Goal: Task Accomplishment & Management: Manage account settings

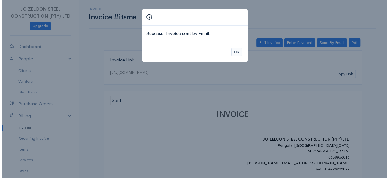
scroll to position [26, 0]
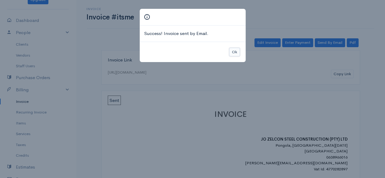
click at [122, 51] on button "Ok" at bounding box center [234, 52] width 11 height 9
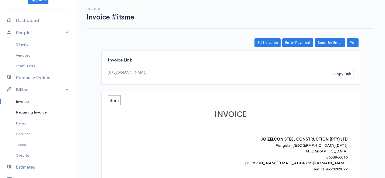
click at [28, 115] on link "Recurring Invoice" at bounding box center [38, 112] width 76 height 11
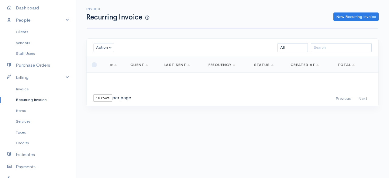
scroll to position [42, 0]
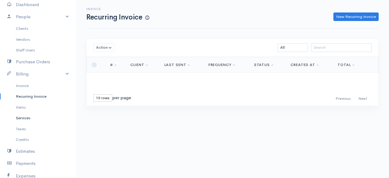
click at [28, 115] on link "Services" at bounding box center [38, 117] width 76 height 11
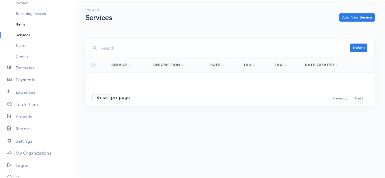
scroll to position [153, 0]
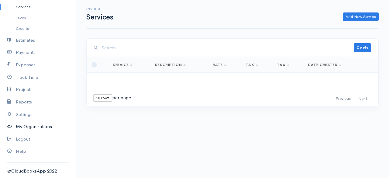
click at [33, 127] on link "My Organizations" at bounding box center [38, 126] width 76 height 12
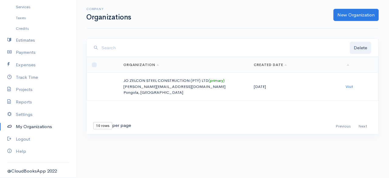
click at [33, 127] on link "My Organizations" at bounding box center [38, 126] width 76 height 12
click at [29, 113] on link "Settings" at bounding box center [38, 114] width 76 height 12
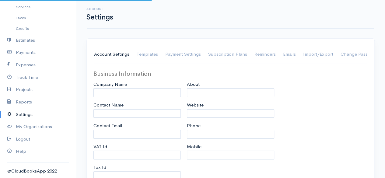
type input "JO ZELCON STEEL CONSTRUCTION (PTY) LTD"
type input "[PERSON_NAME]"
type input "[PERSON_NAME][EMAIL_ADDRESS][DOMAIN_NAME]"
type input "4770282897"
type input "15% VAT"
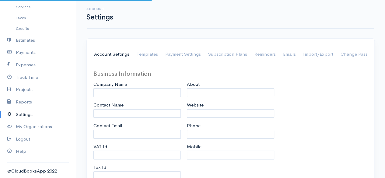
checkbox input "true"
type input "0638966016"
select select
type input "Pongola"
type input "[GEOGRAPHIC_DATA][DATE]"
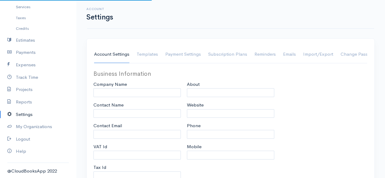
type input "3170"
select select "dd-mm-yyyy"
select select
type input "INVOICE"
type input "1"
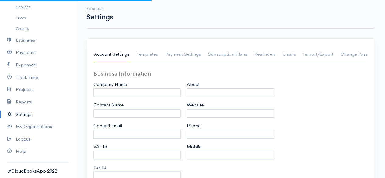
type input "1"
select select "3"
checkbox input "true"
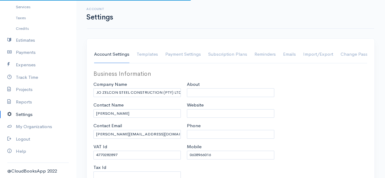
select select "[GEOGRAPHIC_DATA]"
select select "ZAR"
click at [122, 54] on link "Emails" at bounding box center [289, 54] width 13 height 17
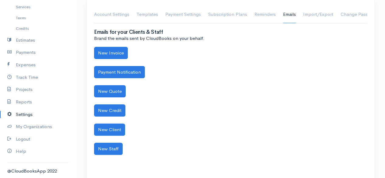
scroll to position [40, 0]
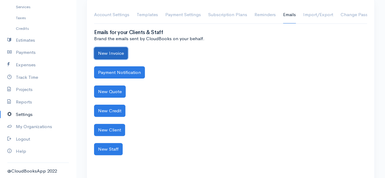
click at [122, 48] on button "New Invoice" at bounding box center [111, 53] width 34 height 12
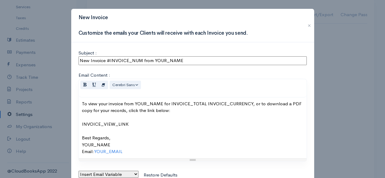
scroll to position [37, 0]
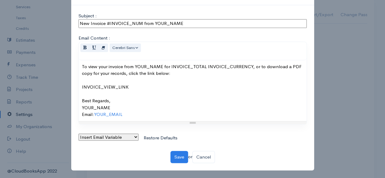
click at [122, 135] on select "Insert Email Variable Invoice Total Invoice Number Invoice Currency Your Name Y…" at bounding box center [108, 136] width 60 height 7
click at [78, 133] on select "Insert Email Variable Invoice Total Invoice Number Invoice Currency Your Name Y…" at bounding box center [108, 136] width 60 height 7
select select "0"
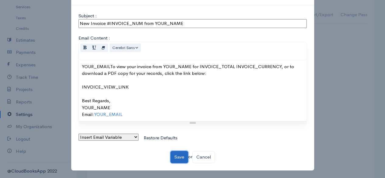
click at [122, 156] on button "Save" at bounding box center [179, 157] width 18 height 12
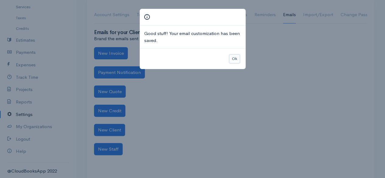
click at [122, 61] on button "Ok" at bounding box center [234, 58] width 11 height 9
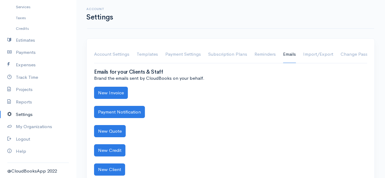
scroll to position [50, 0]
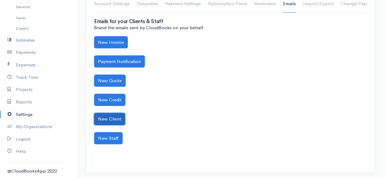
click at [109, 116] on button "New Client" at bounding box center [109, 119] width 31 height 12
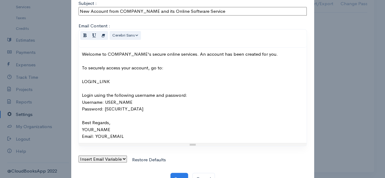
scroll to position [79, 0]
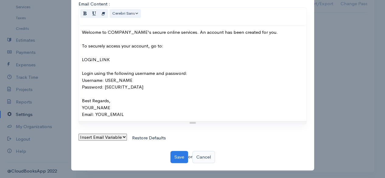
click at [122, 157] on link "Cancel" at bounding box center [203, 157] width 22 height 12
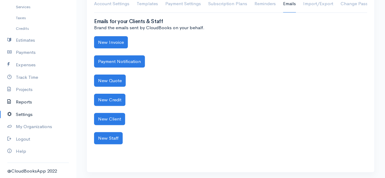
click at [24, 101] on link "Reports" at bounding box center [38, 102] width 76 height 12
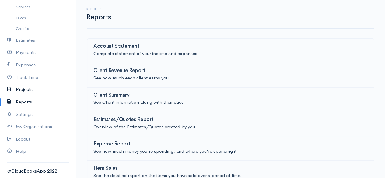
click at [17, 91] on link "Projects" at bounding box center [38, 89] width 76 height 12
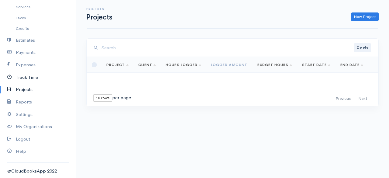
click at [24, 79] on link "Track Time" at bounding box center [38, 77] width 76 height 12
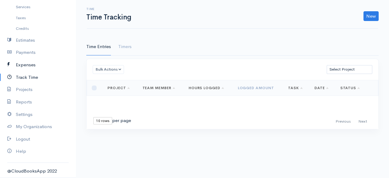
click at [28, 67] on link "Expenses" at bounding box center [38, 65] width 76 height 12
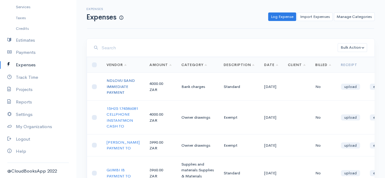
click at [115, 92] on link "NDLOVU SAND IMMEDIATE PAYMENT" at bounding box center [120, 86] width 28 height 17
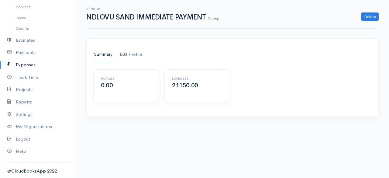
click at [122, 54] on link "Edit Profile" at bounding box center [131, 54] width 22 height 17
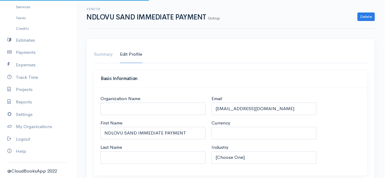
select select "USD"
select select "[GEOGRAPHIC_DATA]"
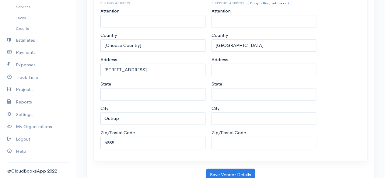
scroll to position [365, 0]
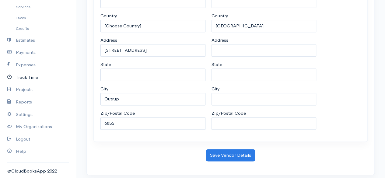
click at [29, 79] on link "Track Time" at bounding box center [38, 77] width 76 height 12
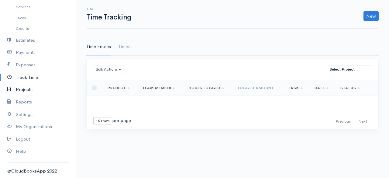
click at [26, 93] on link "Projects" at bounding box center [38, 89] width 76 height 12
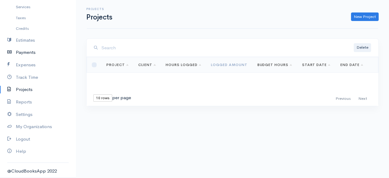
click at [31, 53] on link "Payments" at bounding box center [38, 52] width 76 height 12
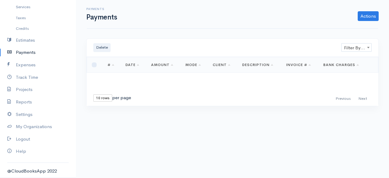
click at [122, 22] on div "Payments Payments Actions Enter Payment Import Bank Statement" at bounding box center [232, 14] width 291 height 29
click at [122, 19] on link "Actions" at bounding box center [368, 16] width 21 height 10
click at [33, 38] on link "Estimates" at bounding box center [38, 40] width 76 height 12
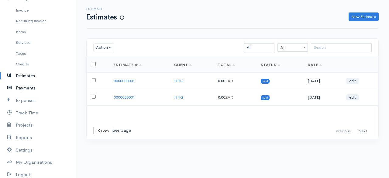
scroll to position [117, 0]
click at [23, 63] on link "Credits" at bounding box center [38, 64] width 76 height 11
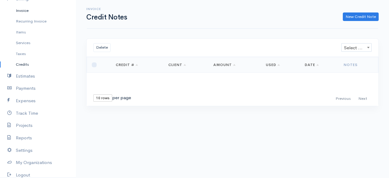
click at [27, 13] on link "Invoice" at bounding box center [38, 10] width 76 height 11
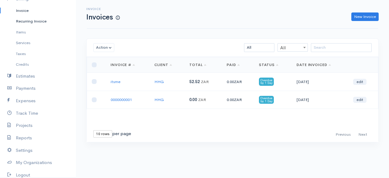
click at [29, 22] on link "Recurring Invoice" at bounding box center [38, 21] width 76 height 11
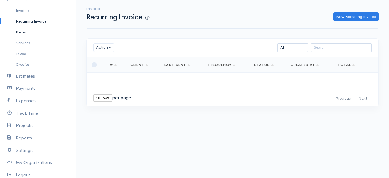
click at [23, 33] on link "Items" at bounding box center [38, 32] width 76 height 11
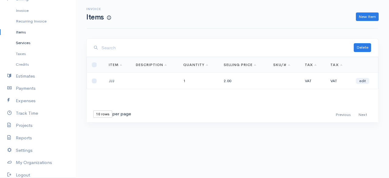
click at [22, 44] on link "Services" at bounding box center [38, 42] width 76 height 11
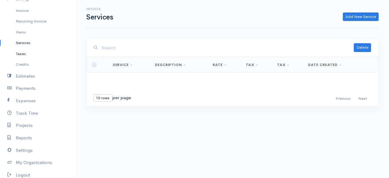
click at [21, 57] on link "Taxes" at bounding box center [38, 53] width 76 height 11
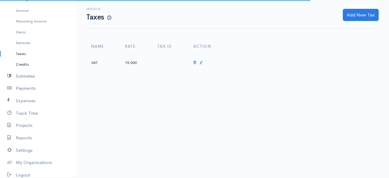
click at [21, 64] on link "Credits" at bounding box center [38, 64] width 76 height 11
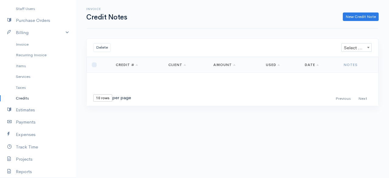
scroll to position [81, 0]
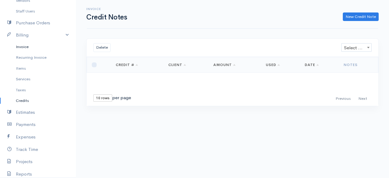
click at [21, 50] on link "Invoice" at bounding box center [38, 46] width 76 height 11
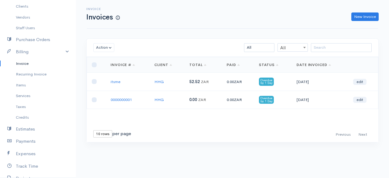
scroll to position [62, 0]
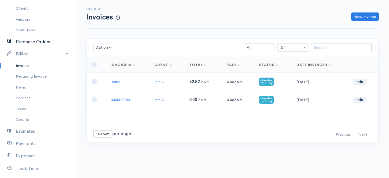
click at [29, 41] on link "Purchase Orders" at bounding box center [38, 42] width 76 height 12
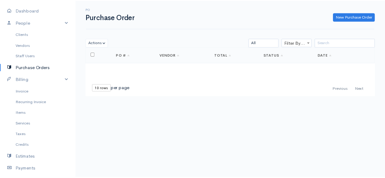
scroll to position [36, 0]
click at [29, 41] on link "Vendors" at bounding box center [38, 45] width 76 height 11
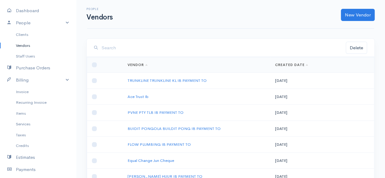
scroll to position [109, 0]
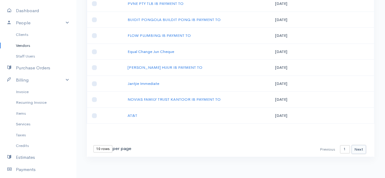
click at [122, 146] on button "Next" at bounding box center [358, 149] width 14 height 9
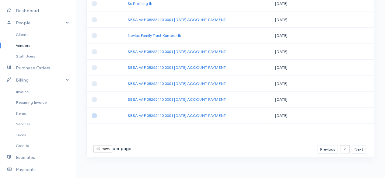
click at [93, 115] on input "checkbox" at bounding box center [94, 115] width 5 height 5
checkbox input "true"
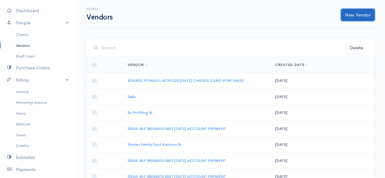
click at [122, 18] on link "New Vendor" at bounding box center [358, 15] width 34 height 12
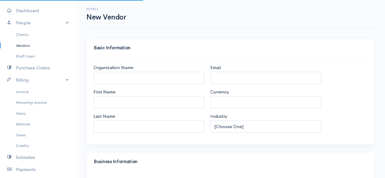
select select "[GEOGRAPHIC_DATA]"
select select "ZAR"
select select "[GEOGRAPHIC_DATA]"
click at [122, 71] on div "Email" at bounding box center [265, 74] width 111 height 20
drag, startPoint x: 216, startPoint y: 71, endPoint x: 215, endPoint y: 74, distance: 3.8
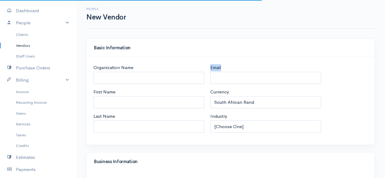
click at [122, 74] on div "Email" at bounding box center [265, 74] width 111 height 20
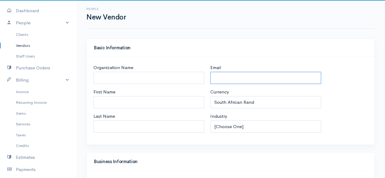
click at [122, 74] on input "Email" at bounding box center [265, 78] width 111 height 12
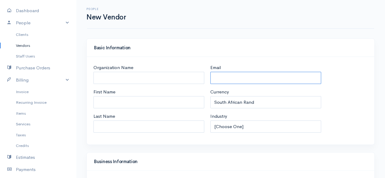
click at [122, 74] on input "Email" at bounding box center [265, 78] width 111 height 12
type input "[EMAIL_ADDRESS][DOMAIN_NAME]"
type input "CHIVAS"
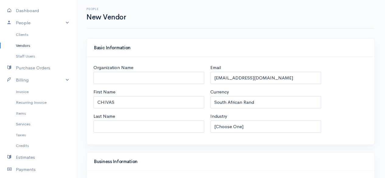
select select "[GEOGRAPHIC_DATA]"
type input "[STREET_ADDRESS]"
type input "Outrup"
type input "6855"
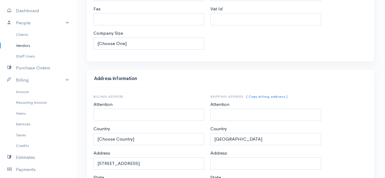
scroll to position [314, 0]
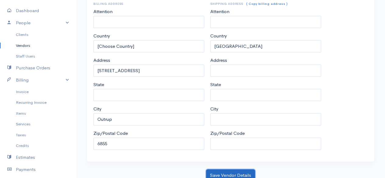
click at [122, 169] on button "Save Vendor Details" at bounding box center [230, 175] width 49 height 12
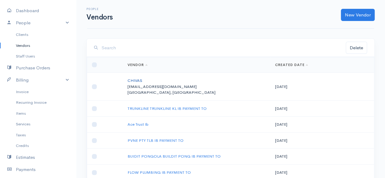
click at [122, 80] on link "CHIVAS" at bounding box center [134, 80] width 15 height 5
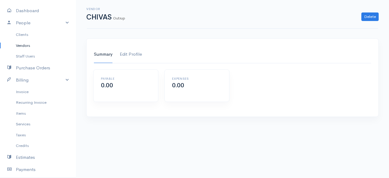
click at [122, 62] on link "Edit Profile" at bounding box center [131, 54] width 22 height 17
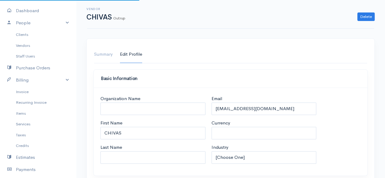
select select "ZAR"
select select "[GEOGRAPHIC_DATA]"
click at [37, 55] on link "Staff Users" at bounding box center [38, 56] width 76 height 11
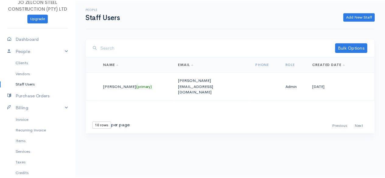
scroll to position [7, 0]
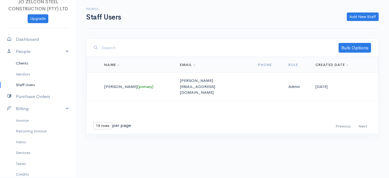
click at [30, 62] on link "Clients" at bounding box center [38, 63] width 76 height 11
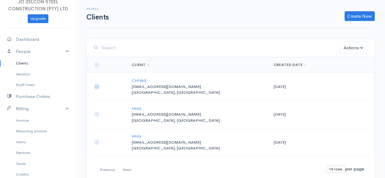
click at [96, 87] on input "checkbox" at bounding box center [96, 86] width 5 height 5
checkbox input "true"
click at [122, 48] on button "Actions" at bounding box center [352, 48] width 27 height 12
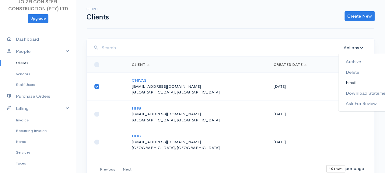
click at [122, 80] on link "Email" at bounding box center [367, 83] width 58 height 11
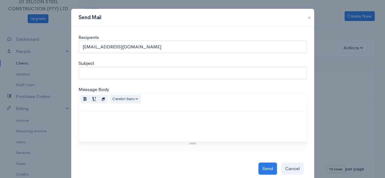
click at [122, 65] on div "Recipents [EMAIL_ADDRESS][DOMAIN_NAME] Subject Message Body Normal Blockquote H…" at bounding box center [192, 104] width 228 height 141
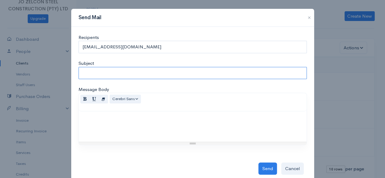
click at [122, 71] on input "Subject" at bounding box center [192, 73] width 228 height 12
type input "KJLLJ"
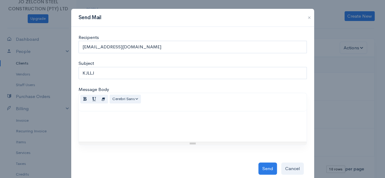
click at [122, 124] on div at bounding box center [192, 126] width 227 height 30
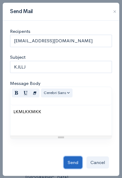
click at [72, 162] on button "Send" at bounding box center [73, 162] width 19 height 12
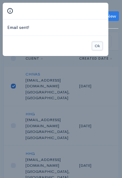
click at [97, 48] on button "Ok" at bounding box center [97, 46] width 11 height 9
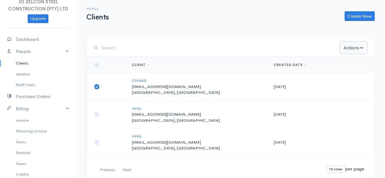
click at [122, 47] on button "Actions" at bounding box center [352, 48] width 27 height 12
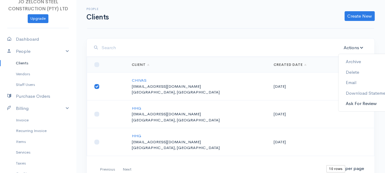
click at [122, 104] on link "Ask For Review" at bounding box center [367, 104] width 58 height 11
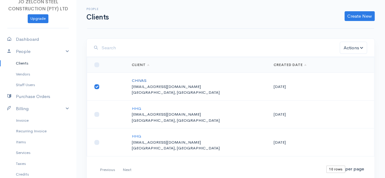
click at [122, 81] on link "CHIVAS" at bounding box center [139, 80] width 15 height 5
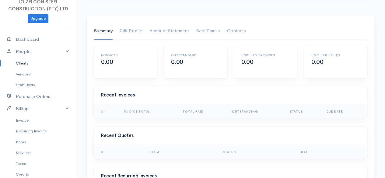
scroll to position [22, 0]
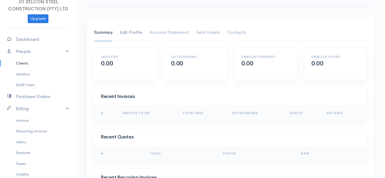
click at [122, 28] on link "Edit Profile" at bounding box center [131, 32] width 22 height 17
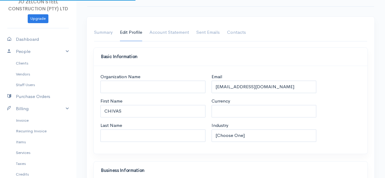
select select "ZAR"
select select "[GEOGRAPHIC_DATA]"
click at [122, 32] on link "Account Statement" at bounding box center [169, 32] width 40 height 17
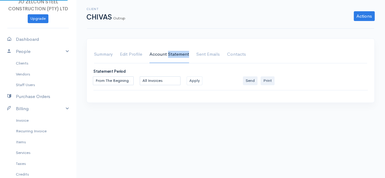
scroll to position [0, 0]
click at [122, 32] on div "Client CHIVAS Outrup Actions Archive Client Delete Client Summary Edit Profile …" at bounding box center [232, 55] width 313 height 110
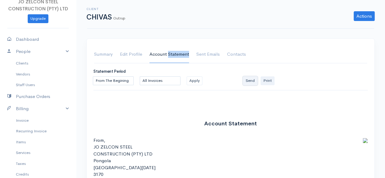
click at [122, 81] on button "Send" at bounding box center [250, 80] width 15 height 9
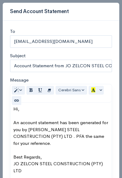
scroll to position [52, 0]
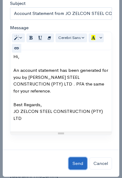
click at [69, 160] on button "Send" at bounding box center [78, 163] width 19 height 12
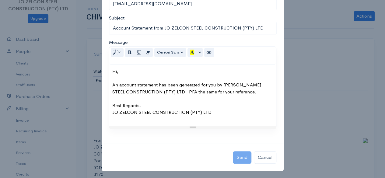
scroll to position [0, 0]
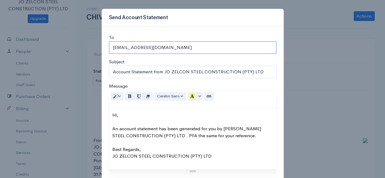
click at [122, 50] on input "[EMAIL_ADDRESS][DOMAIN_NAME]" at bounding box center [192, 47] width 167 height 12
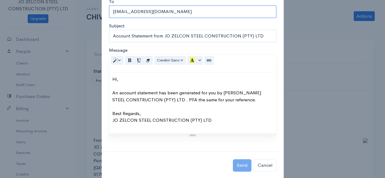
scroll to position [44, 0]
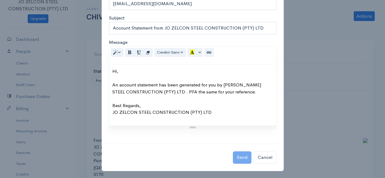
click at [122, 108] on div "Hi, An account statement has been generated for you by [PERSON_NAME] STEEL CONS…" at bounding box center [192, 95] width 167 height 61
click at [122, 159] on div "Send Cancel" at bounding box center [193, 157] width 182 height 27
click at [122, 158] on div "Send Cancel" at bounding box center [193, 157] width 182 height 27
click at [122, 157] on button "Cancel" at bounding box center [265, 157] width 22 height 12
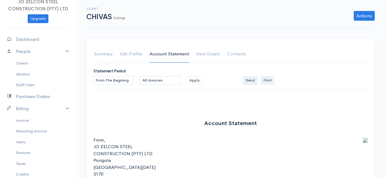
scroll to position [0, 0]
click at [122, 83] on select "All Invoices Paid Unpaid/Open" at bounding box center [160, 80] width 41 height 9
select select "paid"
click at [122, 76] on select "All Invoices Paid Unpaid/Open" at bounding box center [160, 80] width 41 height 9
click at [122, 81] on select "From The Begining Custom Date Range" at bounding box center [113, 80] width 41 height 9
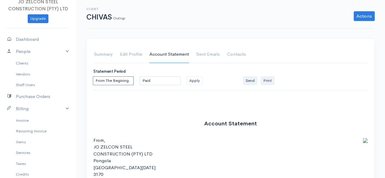
click at [122, 83] on button "Send" at bounding box center [250, 80] width 15 height 9
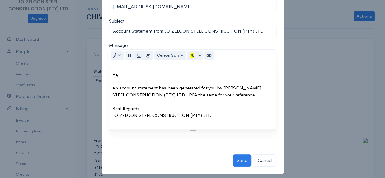
scroll to position [44, 0]
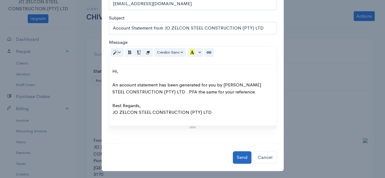
click at [122, 160] on button "Send" at bounding box center [242, 157] width 19 height 12
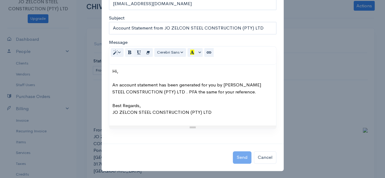
scroll to position [0, 0]
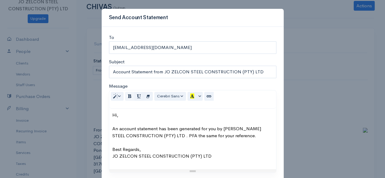
click at [122, 112] on div "Send Account Statement To [EMAIL_ADDRESS][DOMAIN_NAME] Subject Account Statemen…" at bounding box center [192, 89] width 385 height 178
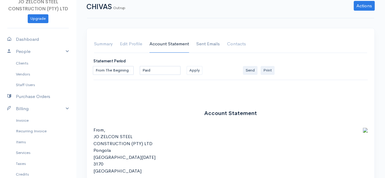
click at [122, 47] on link "Sent Emails" at bounding box center [207, 44] width 23 height 17
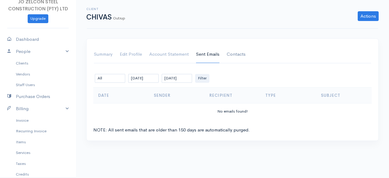
click at [122, 54] on link "Contacts" at bounding box center [236, 54] width 19 height 17
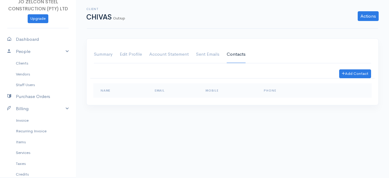
click at [102, 55] on link "Summary" at bounding box center [103, 54] width 19 height 17
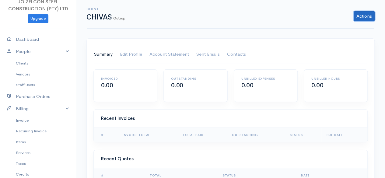
click at [122, 18] on link "Actions" at bounding box center [363, 16] width 21 height 10
click at [122, 58] on link "Account Statement" at bounding box center [169, 54] width 40 height 17
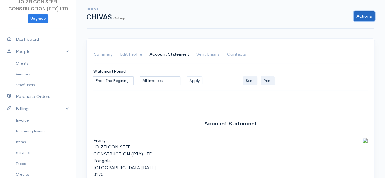
click at [122, 18] on link "Actions" at bounding box center [363, 16] width 21 height 10
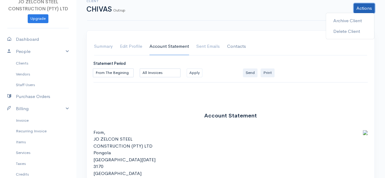
scroll to position [5, 0]
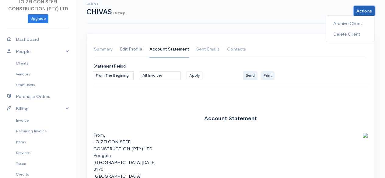
click at [122, 50] on link "Edit Profile" at bounding box center [131, 49] width 22 height 17
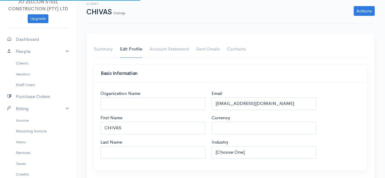
select select "ZAR"
select select "[GEOGRAPHIC_DATA]"
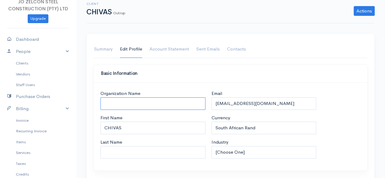
click at [122, 99] on input "Organization Name" at bounding box center [152, 103] width 105 height 12
type input "UJ%J"
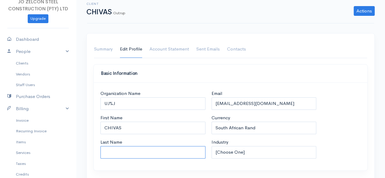
click at [122, 149] on input "Last Name" at bounding box center [152, 152] width 105 height 12
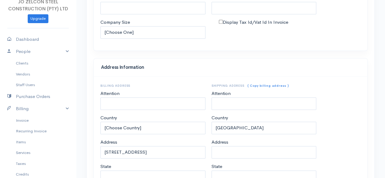
scroll to position [264, 0]
type input "DSQ"
click at [122, 101] on input "Attention" at bounding box center [263, 103] width 105 height 12
click at [122, 103] on input "Attention" at bounding box center [263, 103] width 105 height 12
click at [122, 101] on input "Attention" at bounding box center [263, 103] width 105 height 12
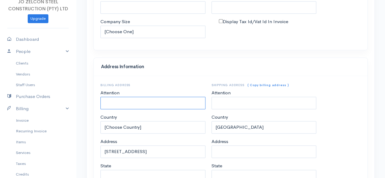
click at [122, 103] on input "Attention" at bounding box center [152, 103] width 105 height 12
click at [122, 101] on input "Attention" at bounding box center [152, 103] width 105 height 12
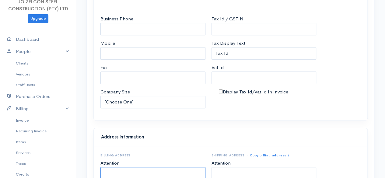
scroll to position [127, 0]
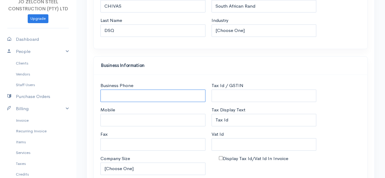
click at [122, 97] on input "Business Phone" at bounding box center [152, 95] width 105 height 12
click at [122, 92] on input "Business Phone" at bounding box center [152, 95] width 105 height 12
type input "52761964"
click at [122, 106] on label "Tax Display Text" at bounding box center [228, 109] width 34 height 7
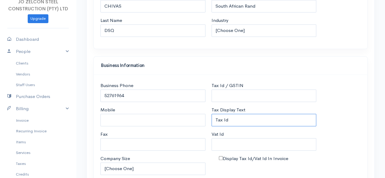
click at [122, 114] on input "Tax Id" at bounding box center [263, 120] width 105 height 12
click at [122, 95] on input "Tax Id / GSTIN" at bounding box center [263, 95] width 105 height 12
click at [122, 94] on input "Tax Id / GSTIN" at bounding box center [263, 95] width 105 height 12
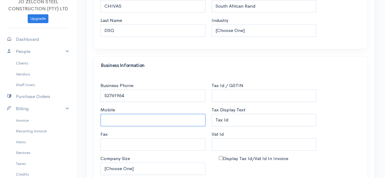
click at [122, 122] on input "Mobile" at bounding box center [152, 120] width 105 height 12
type input "52761964"
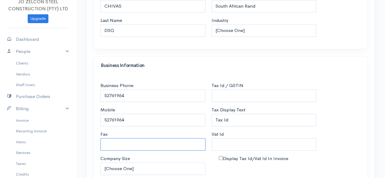
click at [122, 145] on input "Fax" at bounding box center [152, 144] width 105 height 12
click at [122, 144] on input "Fax" at bounding box center [152, 144] width 105 height 12
click at [122, 80] on div "Business Phone 52761964 Mobile [PHONE_NUMBER] Fax Company Size [Choose One] 1-1…" at bounding box center [230, 131] width 273 height 112
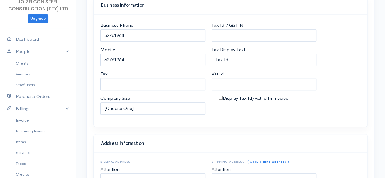
scroll to position [214, 0]
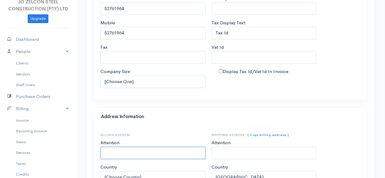
click at [122, 152] on input "Attention" at bounding box center [152, 153] width 105 height 12
click at [122, 151] on input "Attention" at bounding box center [152, 153] width 105 height 12
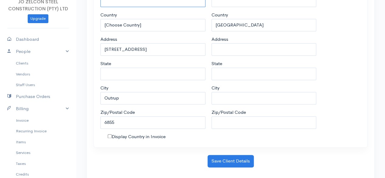
scroll to position [366, 0]
click at [114, 135] on label "Display Country in Invoice" at bounding box center [139, 136] width 54 height 7
click at [112, 135] on input "Display Country in Invoice" at bounding box center [110, 136] width 4 height 4
checkbox input "true"
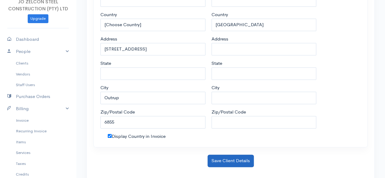
click at [122, 159] on button "Save Client Details" at bounding box center [230, 160] width 46 height 12
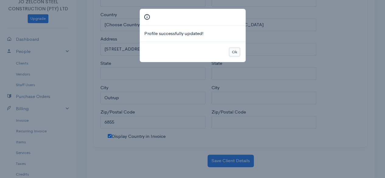
click at [122, 52] on button "Ok" at bounding box center [234, 52] width 11 height 9
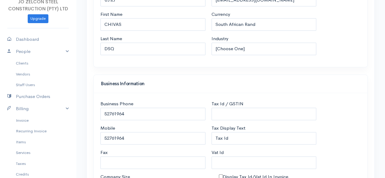
scroll to position [0, 0]
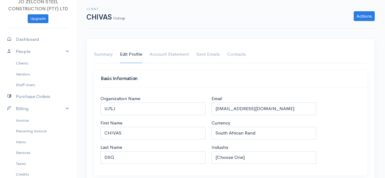
click at [122, 55] on link "Account Statement" at bounding box center [169, 54] width 40 height 17
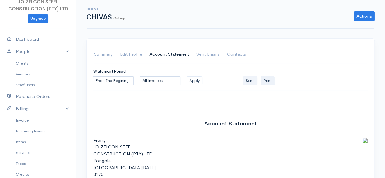
click at [122, 78] on button "Send" at bounding box center [250, 80] width 15 height 9
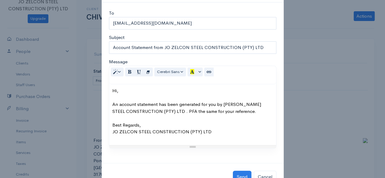
scroll to position [44, 0]
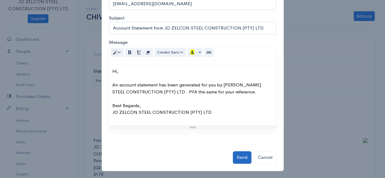
click at [122, 156] on button "Send" at bounding box center [242, 157] width 19 height 12
click at [122, 158] on button "Cancel" at bounding box center [265, 157] width 22 height 12
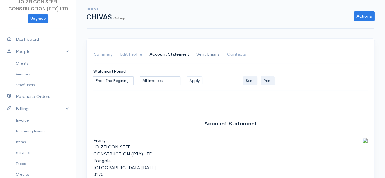
click at [122, 56] on link "Sent Emails" at bounding box center [207, 54] width 23 height 17
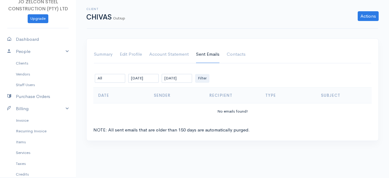
click at [122, 129] on div "NOTE: All sent emails that are older than 150 days are automatically purged." at bounding box center [232, 129] width 279 height 7
click at [122, 112] on td "No emails found!" at bounding box center [232, 111] width 279 height 16
click at [122, 109] on td "No emails found!" at bounding box center [232, 111] width 279 height 16
click at [122, 53] on link "Contacts" at bounding box center [236, 54] width 19 height 17
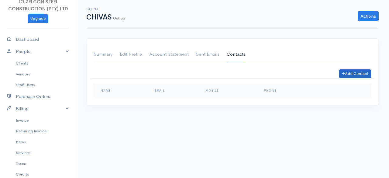
click at [122, 74] on button "Add Contact" at bounding box center [355, 73] width 32 height 9
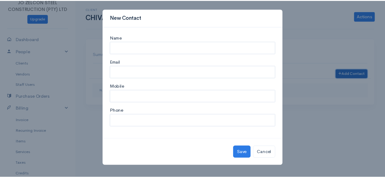
scroll to position [0, 0]
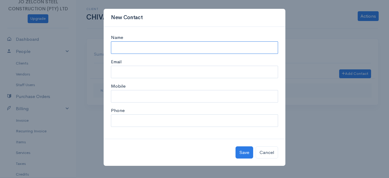
click at [122, 45] on input "Name" at bounding box center [194, 47] width 167 height 12
type input "CHIVAS"
type input "[EMAIL_ADDRESS][DOMAIN_NAME]"
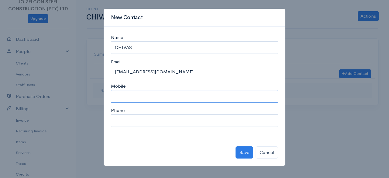
click at [122, 92] on input "Mobile" at bounding box center [194, 96] width 167 height 12
type input "52761964"
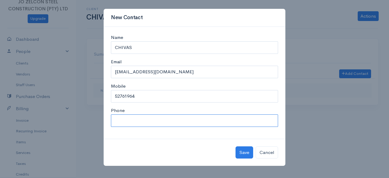
click at [122, 119] on input "Phone" at bounding box center [194, 120] width 167 height 12
type input "52761964"
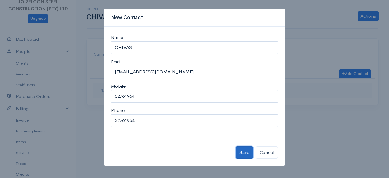
click at [122, 151] on button "Save" at bounding box center [245, 152] width 18 height 12
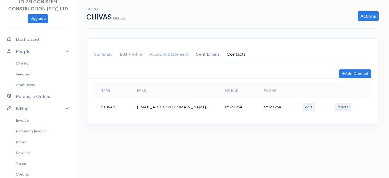
click at [122, 57] on link "Sent Emails" at bounding box center [207, 54] width 23 height 17
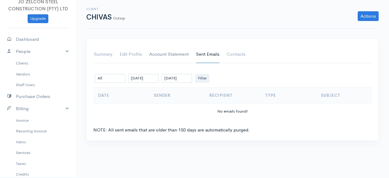
click at [122, 52] on link "Account Statement" at bounding box center [169, 54] width 40 height 17
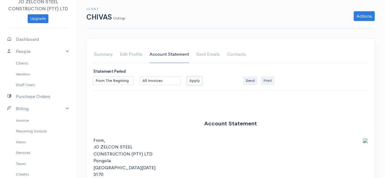
click at [122, 80] on button "Apply" at bounding box center [194, 80] width 16 height 9
click at [122, 79] on select "All Invoices Paid Unpaid/Open" at bounding box center [160, 80] width 41 height 9
select select "paid"
click at [122, 76] on select "All Invoices Paid Unpaid/Open" at bounding box center [160, 80] width 41 height 9
click at [122, 81] on select "From The Begining Custom Date Range" at bounding box center [113, 80] width 41 height 9
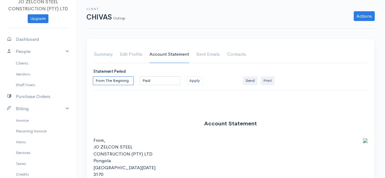
select select "0"
click at [93, 76] on select "From The Begining Custom Date Range" at bounding box center [113, 80] width 41 height 9
click at [122, 82] on button "Apply" at bounding box center [288, 80] width 16 height 9
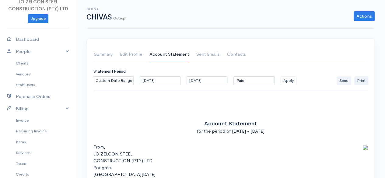
click at [122, 81] on button "Send" at bounding box center [343, 80] width 15 height 9
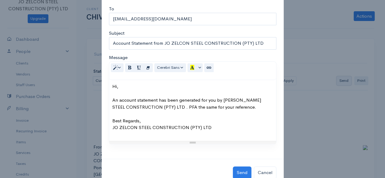
scroll to position [44, 0]
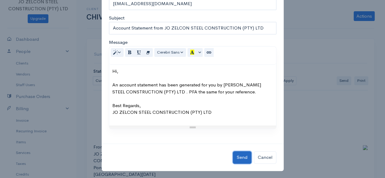
click at [122, 157] on button "Send" at bounding box center [242, 157] width 19 height 12
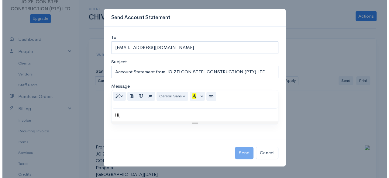
scroll to position [0, 0]
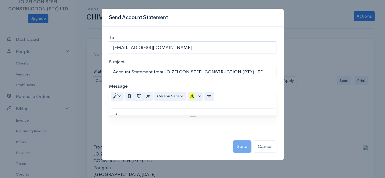
drag, startPoint x: 188, startPoint y: 125, endPoint x: 214, endPoint y: 41, distance: 87.9
click at [122, 41] on div "To [EMAIL_ADDRESS][DOMAIN_NAME] Subject Account Statement from JO ZELCON STEEL …" at bounding box center [193, 80] width 182 height 106
click at [122, 148] on button "Cancel" at bounding box center [265, 146] width 22 height 12
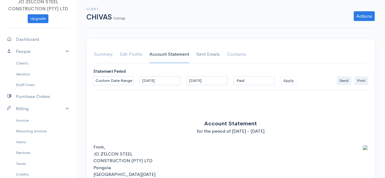
click at [122, 56] on link "Sent Emails" at bounding box center [207, 54] width 23 height 17
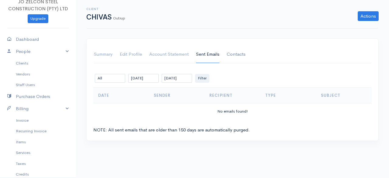
click at [122, 57] on link "Contacts" at bounding box center [236, 54] width 19 height 17
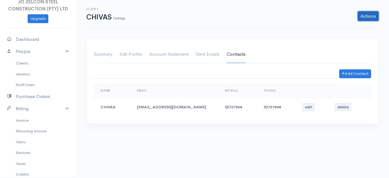
click at [122, 14] on link "Actions" at bounding box center [368, 16] width 21 height 10
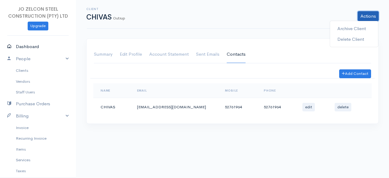
click at [36, 49] on link "Dashboard" at bounding box center [38, 46] width 76 height 12
select select "365"
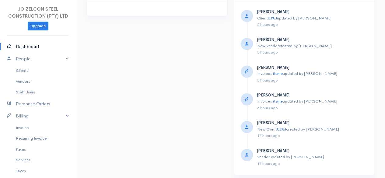
click at [36, 47] on link "Dashboard" at bounding box center [38, 46] width 76 height 12
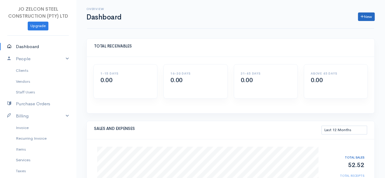
click at [122, 19] on link "New" at bounding box center [366, 16] width 17 height 9
click at [122, 62] on link "Project" at bounding box center [351, 60] width 48 height 11
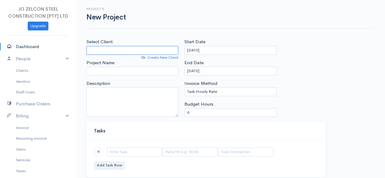
click at [122, 51] on input "Select Client" at bounding box center [132, 50] width 92 height 9
click at [122, 50] on input "Select Client" at bounding box center [132, 50] width 92 height 9
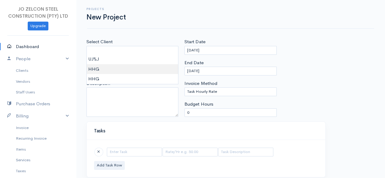
click at [100, 70] on body "JO ZELCON STEEL CONSTRUCTION (PTY) LTD Upgrade Dashboard People Clients Vendors…" at bounding box center [192, 140] width 385 height 281
type input "HHG"
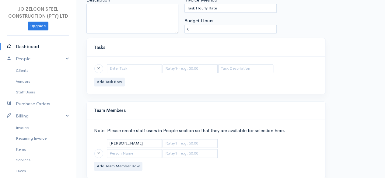
scroll to position [101, 0]
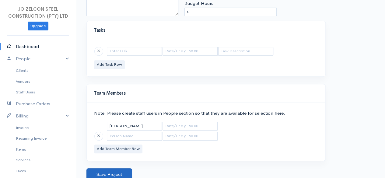
click at [118, 172] on button "Save Project" at bounding box center [109, 174] width 46 height 12
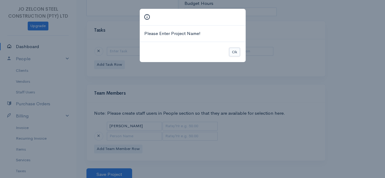
click at [122, 52] on button "Ok" at bounding box center [234, 52] width 11 height 9
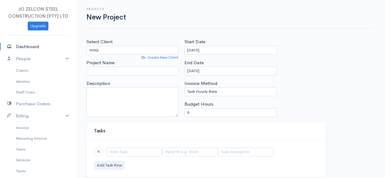
scroll to position [1, 0]
click at [122, 69] on input "Project Name" at bounding box center [132, 70] width 92 height 9
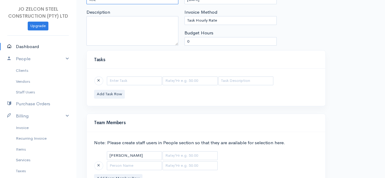
scroll to position [101, 0]
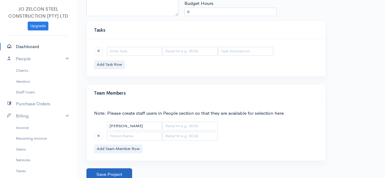
type input "KJL"
click at [122, 173] on button "Save Project" at bounding box center [109, 174] width 46 height 12
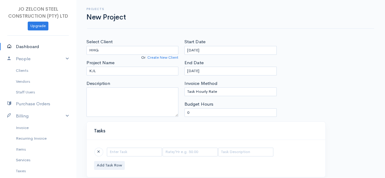
select select "365"
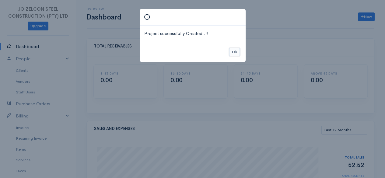
click at [122, 52] on button "Ok" at bounding box center [234, 52] width 11 height 9
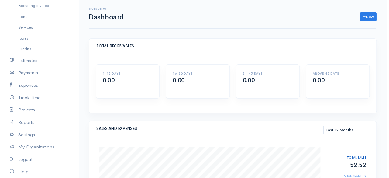
scroll to position [142, 0]
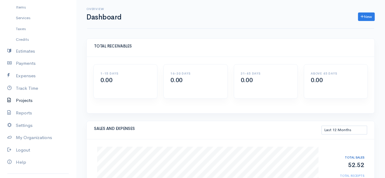
click at [32, 100] on link "Projects" at bounding box center [38, 100] width 76 height 12
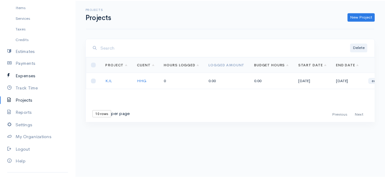
scroll to position [0, 11]
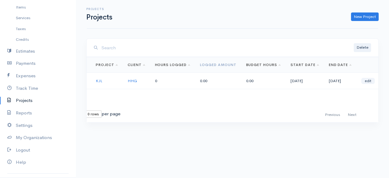
click at [122, 83] on link "edit" at bounding box center [368, 81] width 13 height 6
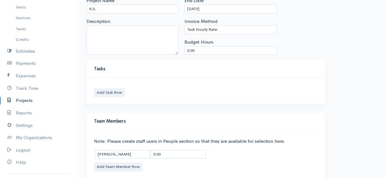
scroll to position [80, 0]
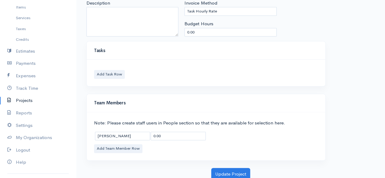
click at [23, 116] on link "Reports" at bounding box center [38, 113] width 76 height 12
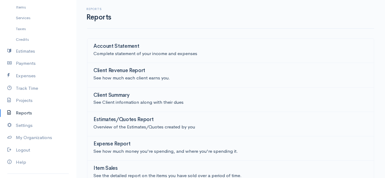
scroll to position [1, 0]
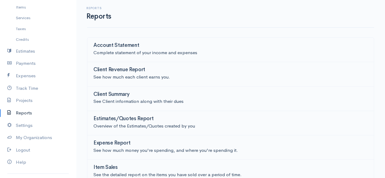
click at [122, 77] on p "See how much each client earns you." at bounding box center [230, 77] width 274 height 7
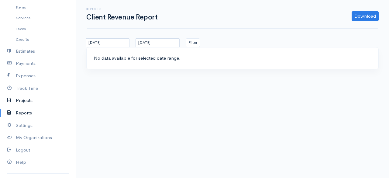
click at [30, 102] on link "Projects" at bounding box center [38, 100] width 76 height 12
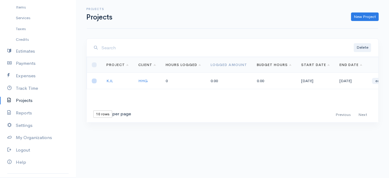
click at [94, 80] on input "checkbox" at bounding box center [94, 80] width 5 height 5
checkbox input "true"
click at [112, 82] on link "KJL" at bounding box center [109, 80] width 6 height 5
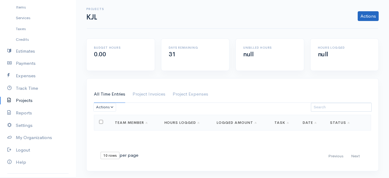
click at [122, 17] on link "Actions" at bounding box center [368, 16] width 21 height 10
click at [122, 64] on link "Generate Invoice" at bounding box center [354, 60] width 50 height 11
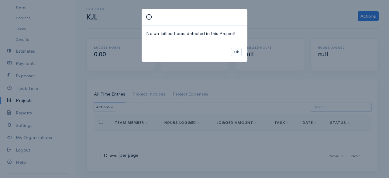
click at [122, 50] on button "Ok" at bounding box center [236, 52] width 11 height 9
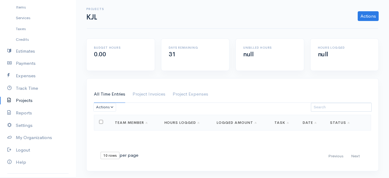
click at [101, 120] on input "checkbox" at bounding box center [101, 122] width 4 height 4
checkbox input "true"
click at [27, 91] on link "Track Time" at bounding box center [38, 88] width 76 height 12
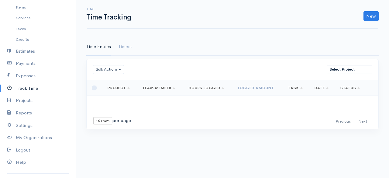
click at [122, 18] on link "New" at bounding box center [371, 16] width 15 height 10
click at [122, 30] on link "Time Entry" at bounding box center [354, 28] width 48 height 11
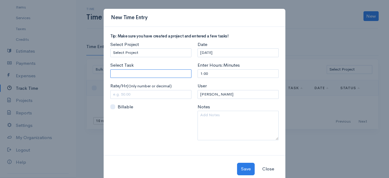
click at [122, 76] on input "Select Task" at bounding box center [150, 73] width 81 height 9
type input "LJLJL"
click at [122, 53] on select "Select Project KJL" at bounding box center [150, 52] width 81 height 9
select select "5468"
click at [110, 48] on select "Select Project KJL" at bounding box center [150, 52] width 81 height 9
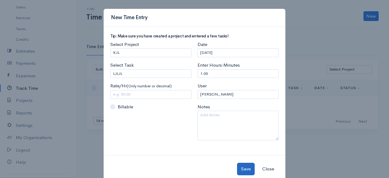
click at [122, 171] on button "Save" at bounding box center [246, 169] width 18 height 12
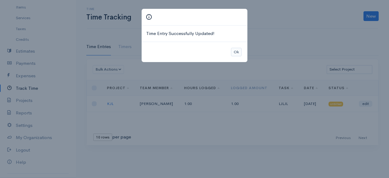
click at [122, 51] on button "Ok" at bounding box center [236, 52] width 11 height 9
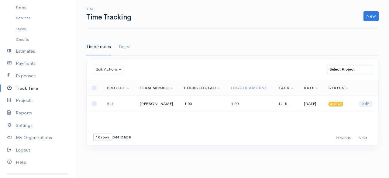
click at [111, 104] on link "KJL" at bounding box center [110, 103] width 6 height 5
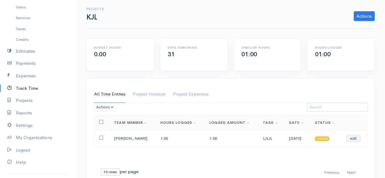
click at [122, 139] on link "edit" at bounding box center [352, 138] width 13 height 6
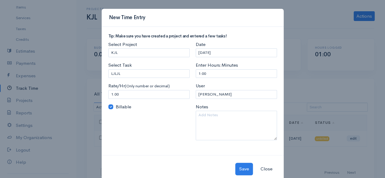
click at [122, 173] on button "Close" at bounding box center [266, 169] width 20 height 12
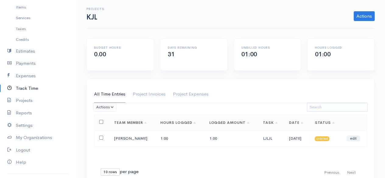
click at [31, 74] on link "Expenses" at bounding box center [38, 76] width 76 height 12
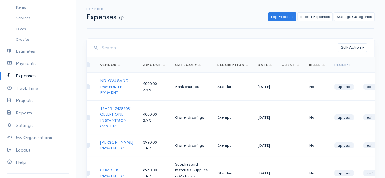
scroll to position [0, 6]
click at [122, 47] on button "Bulk Action" at bounding box center [351, 47] width 29 height 9
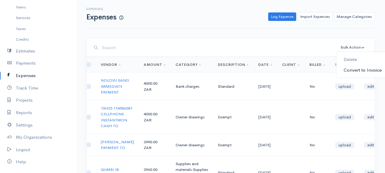
click at [122, 71] on link "Convert to Invoice" at bounding box center [362, 70] width 53 height 11
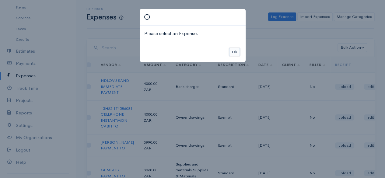
click at [122, 52] on button "Ok" at bounding box center [234, 52] width 11 height 9
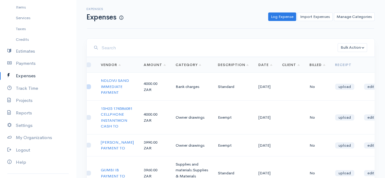
click at [88, 89] on input "checkbox" at bounding box center [88, 86] width 5 height 5
checkbox input "true"
click at [122, 47] on button "Bulk Action" at bounding box center [351, 47] width 29 height 9
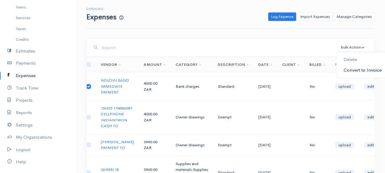
click at [122, 74] on link "Convert to Invoice" at bounding box center [362, 70] width 53 height 11
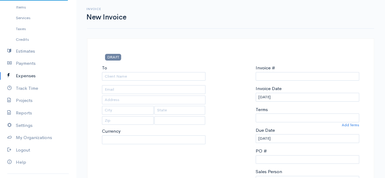
select select "ZAR"
select select "[GEOGRAPHIC_DATA]"
type input "0000000002"
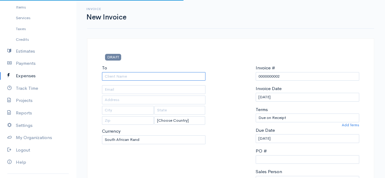
click at [122, 76] on input "To" at bounding box center [153, 76] width 103 height 9
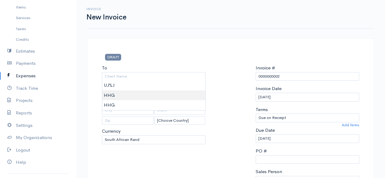
type input "HHG"
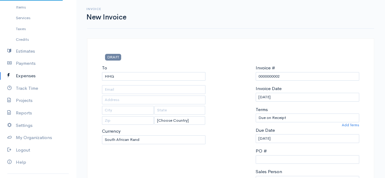
type input "[EMAIL_ADDRESS][DOMAIN_NAME]"
type input "[STREET_ADDRESS]"
type input "Outrup"
type input "6855"
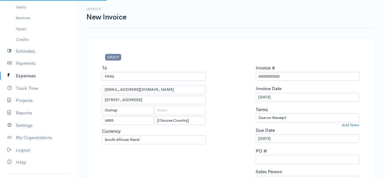
select select "[GEOGRAPHIC_DATA]"
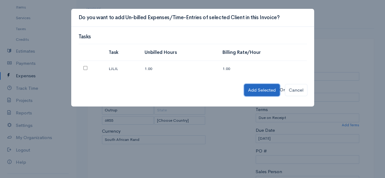
click at [122, 91] on button "Add Selected" at bounding box center [262, 90] width 36 height 12
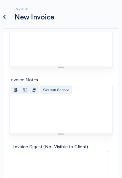
scroll to position [443, 0]
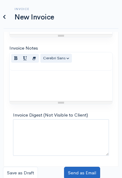
click at [87, 173] on button "Send as Email" at bounding box center [82, 173] width 36 height 12
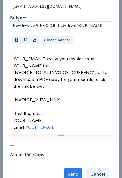
scroll to position [43, 0]
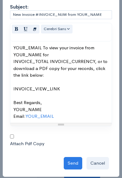
click at [12, 136] on input "checkbox" at bounding box center [12, 136] width 4 height 4
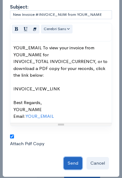
click at [69, 161] on button "Send" at bounding box center [73, 163] width 19 height 12
click at [12, 135] on input "checkbox" at bounding box center [12, 136] width 4 height 4
checkbox input "false"
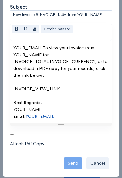
click at [52, 118] on link "YOUR_EMAIL" at bounding box center [40, 116] width 28 height 6
click at [46, 116] on link "YOUR_EMAIL" at bounding box center [40, 116] width 28 height 6
click at [77, 165] on div "Send Cancel" at bounding box center [61, 162] width 102 height 16
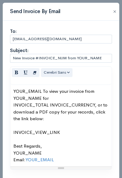
click at [112, 12] on button "button" at bounding box center [115, 11] width 10 height 7
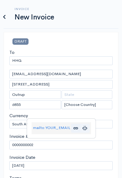
click at [84, 128] on icon "Unlink" at bounding box center [85, 127] width 4 height 5
click at [86, 139] on div "Unlink" at bounding box center [84, 139] width 18 height 10
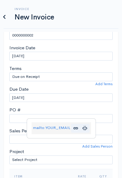
scroll to position [110, 0]
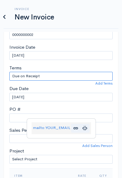
click at [77, 75] on select "Due on Receipt After 7 days After 15 days After 30 days After 45 days After 60 …" at bounding box center [60, 76] width 103 height 9
select select "15"
click at [9, 72] on select "Due on Receipt After 7 days After 15 days After 30 days After 45 days After 60 …" at bounding box center [60, 76] width 103 height 9
type input "[DATE]"
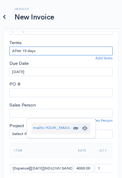
scroll to position [144, 0]
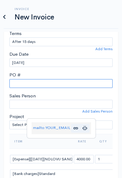
click at [75, 83] on input "PO #" at bounding box center [60, 83] width 103 height 9
type input "AS"
click at [101, 109] on link "Add Sales Person" at bounding box center [97, 111] width 30 height 5
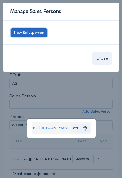
click at [40, 32] on button "New Salesperson" at bounding box center [29, 32] width 36 height 9
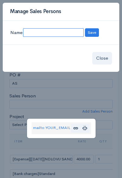
click at [62, 33] on input at bounding box center [53, 32] width 61 height 9
type input "SA"
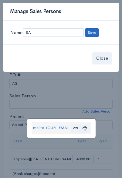
click at [95, 36] on button "Save" at bounding box center [92, 32] width 14 height 9
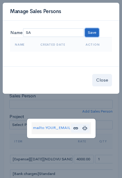
click at [95, 34] on button "Save" at bounding box center [92, 32] width 14 height 9
click at [108, 82] on button "Close" at bounding box center [102, 80] width 20 height 12
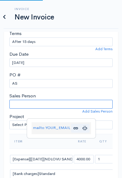
click at [57, 104] on select "Sales Person" at bounding box center [60, 104] width 103 height 9
click at [9, 100] on select "Sales Person" at bounding box center [60, 104] width 103 height 9
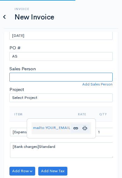
scroll to position [184, 0]
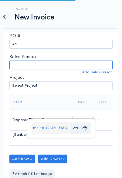
select select "SA"
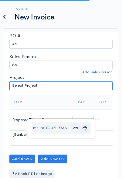
click at [74, 85] on select "Select Project KJL" at bounding box center [60, 85] width 103 height 9
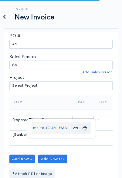
click at [22, 103] on th "Item" at bounding box center [41, 102] width 64 height 15
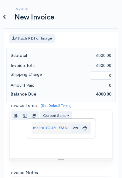
scroll to position [320, 0]
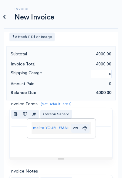
click at [103, 76] on input "0" at bounding box center [101, 74] width 21 height 9
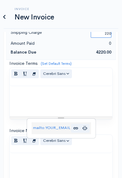
scroll to position [362, 0]
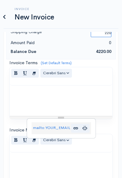
type input "220"
click at [77, 105] on div at bounding box center [61, 100] width 103 height 30
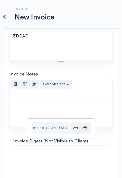
scroll to position [443, 0]
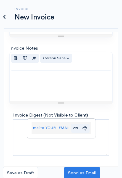
click at [95, 78] on p at bounding box center [61, 77] width 97 height 7
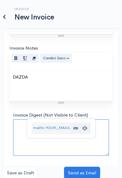
click at [53, 153] on textarea "Invoice Digest (Not Visible to Client)" at bounding box center [61, 137] width 96 height 36
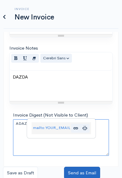
click at [85, 173] on button "Send as Email" at bounding box center [82, 173] width 36 height 12
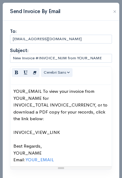
scroll to position [43, 0]
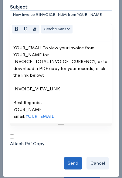
click at [73, 166] on button "Send" at bounding box center [73, 163] width 19 height 12
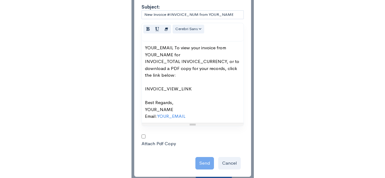
scroll to position [0, 0]
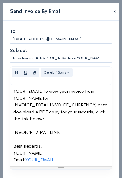
click at [110, 13] on button "button" at bounding box center [115, 11] width 10 height 7
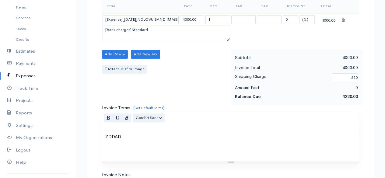
scroll to position [214, 0]
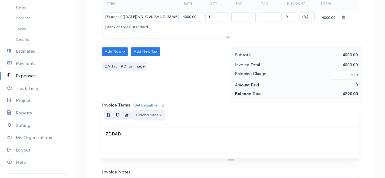
click at [122, 112] on span "Cerebri Sans" at bounding box center [147, 114] width 22 height 5
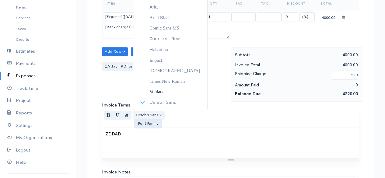
click at [122, 91] on span "Verdana" at bounding box center [156, 91] width 15 height 5
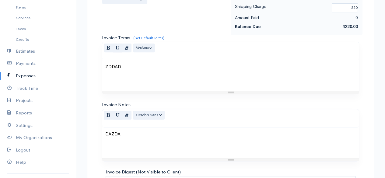
scroll to position [296, 0]
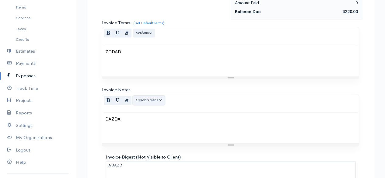
click at [122, 97] on span "Cerebri Sans" at bounding box center [147, 99] width 22 height 5
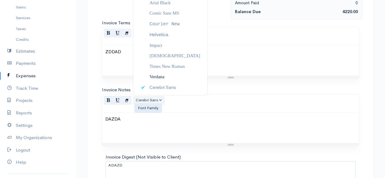
click at [122, 71] on link "Verdana" at bounding box center [170, 76] width 74 height 11
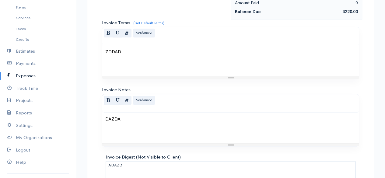
scroll to position [344, 0]
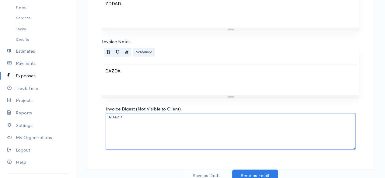
click at [122, 131] on textarea "ADAZD" at bounding box center [231, 131] width 250 height 36
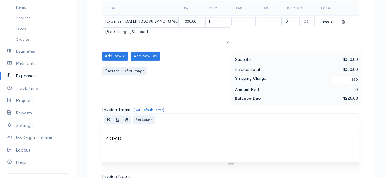
scroll to position [0, 0]
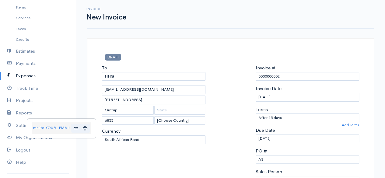
type textarea "ADAZDGFG"
click at [122, 111] on input "text" at bounding box center [179, 110] width 51 height 9
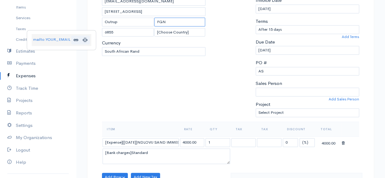
scroll to position [93, 0]
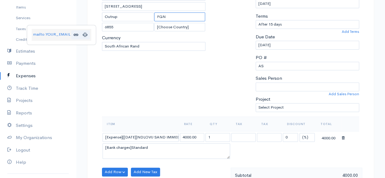
type input "FGN"
click at [122, 107] on select "Select Project KJL" at bounding box center [306, 107] width 103 height 9
select select "5468"
click at [122, 103] on select "Select Project KJL" at bounding box center [306, 107] width 103 height 9
click at [122, 135] on select "VAT" at bounding box center [243, 137] width 25 height 9
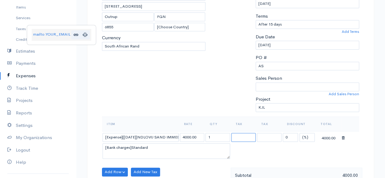
select select "15.000"
click at [122, 133] on select "VAT" at bounding box center [243, 137] width 25 height 9
click at [122, 137] on select "VAT" at bounding box center [269, 137] width 25 height 9
select select "15.000"
click at [122, 133] on select "VAT" at bounding box center [269, 137] width 25 height 9
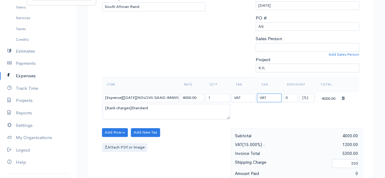
scroll to position [149, 0]
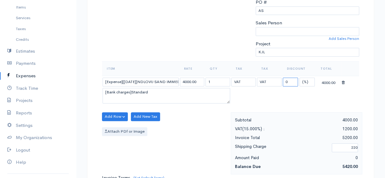
click at [122, 78] on input "0" at bounding box center [289, 82] width 15 height 9
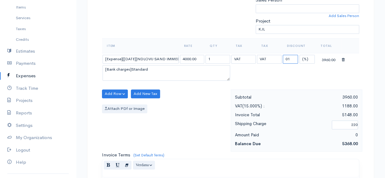
scroll to position [172, 0]
type input "01"
click at [122, 90] on button "Add New Tax" at bounding box center [145, 93] width 29 height 9
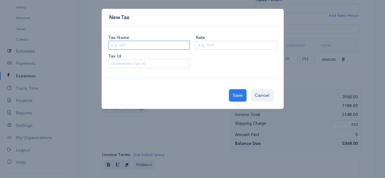
click at [122, 43] on input "Tax Name" at bounding box center [148, 45] width 81 height 9
type input "IYI"
click at [122, 43] on input "Rate" at bounding box center [236, 45] width 81 height 9
type input "87"
click at [122, 63] on input "Tax Id" at bounding box center [148, 63] width 81 height 9
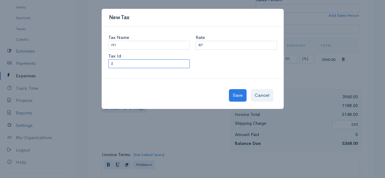
type input "2"
click at [122, 95] on button "Save" at bounding box center [238, 95] width 18 height 12
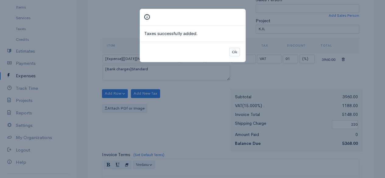
click at [122, 54] on button "Ok" at bounding box center [234, 52] width 11 height 9
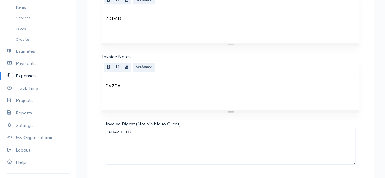
scroll to position [351, 0]
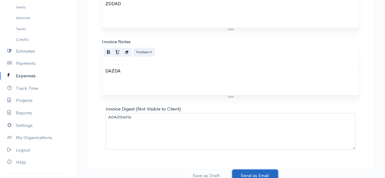
click at [122, 169] on button "Send as Email" at bounding box center [255, 175] width 46 height 12
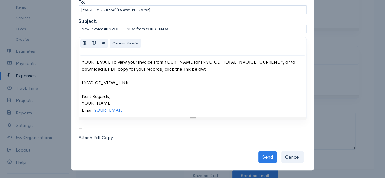
scroll to position [0, 0]
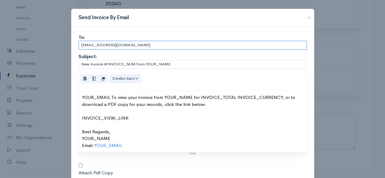
click at [122, 47] on input "[EMAIL_ADDRESS][DOMAIN_NAME]" at bounding box center [192, 45] width 228 height 9
paste input "[EMAIL_ADDRESS]"
type input "[EMAIL_ADDRESS][DOMAIN_NAME]"
click at [122, 57] on div "Subject:" at bounding box center [192, 56] width 228 height 7
click at [122, 45] on input "[EMAIL_ADDRESS][DOMAIN_NAME]" at bounding box center [192, 45] width 228 height 9
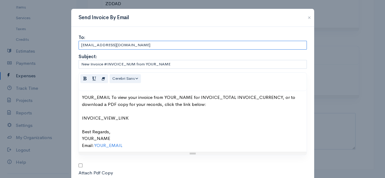
scroll to position [35, 0]
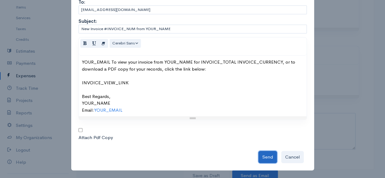
click at [122, 159] on button "Send" at bounding box center [267, 157] width 19 height 12
type input "[EMAIL_ADDRESS][DOMAIN_NAME]"
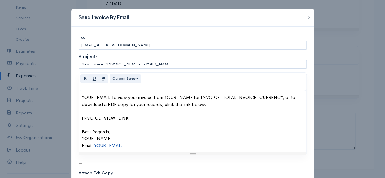
click at [113, 145] on link "YOUR_EMAIL" at bounding box center [108, 145] width 28 height 6
click at [122, 157] on icon "Edit" at bounding box center [142, 156] width 4 height 5
type input "YOUR_EMAIL"
type input "mailto:YOUR_EMAIL"
checkbox input "false"
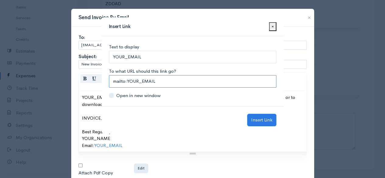
scroll to position [9, 0]
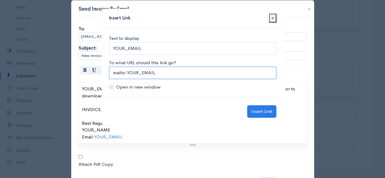
click at [122, 70] on input "mailto:YOUR_EMAIL" at bounding box center [192, 73] width 167 height 12
paste input "[EMAIL_ADDRESS][DOMAIN_NAME]"
type input "mailto:[EMAIL_ADDRESS][DOMAIN_NAME]"
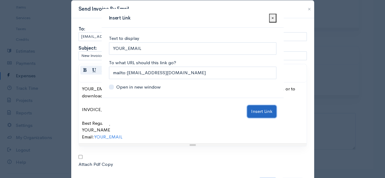
click at [122, 109] on input "Insert Link" at bounding box center [261, 111] width 29 height 12
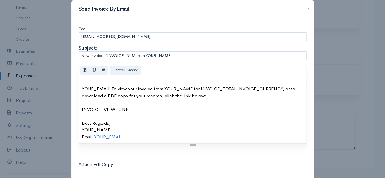
click at [105, 109] on div "YOUR_EMAIL To view your invoice from YOUR_NAME for INVOICE_TOTAL INVOICE_CURREN…" at bounding box center [192, 112] width 221 height 55
click at [122, 111] on div "YOUR_EMAIL To view your invoice from YOUR_NAME for INVOICE_TOTAL INVOICE_CURREN…" at bounding box center [192, 112] width 221 height 55
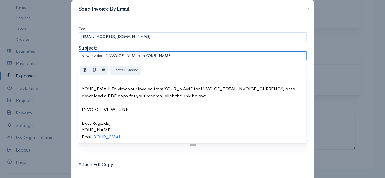
click at [108, 54] on input "New Invoice #INVOICE_NUM from YOUR_NAME" at bounding box center [192, 55] width 228 height 9
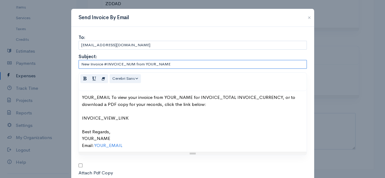
scroll to position [35, 0]
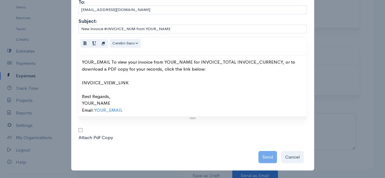
click at [122, 154] on div "Send Cancel" at bounding box center [192, 156] width 228 height 16
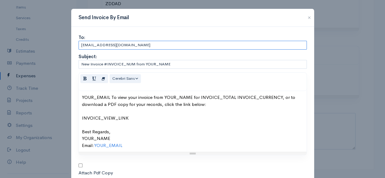
click at [122, 44] on input "[EMAIL_ADDRESS][DOMAIN_NAME]" at bounding box center [192, 45] width 228 height 9
click at [122, 44] on input "text" at bounding box center [192, 45] width 228 height 9
type input "[EMAIL_ADDRESS][DOMAIN_NAME]"
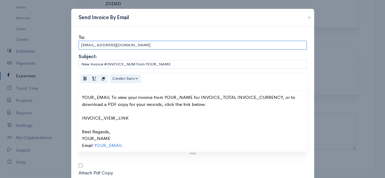
scroll to position [35, 0]
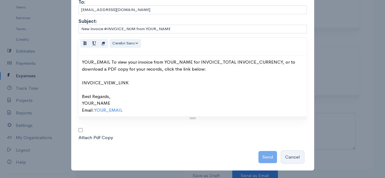
click at [122, 153] on button "Cancel" at bounding box center [292, 157] width 22 height 12
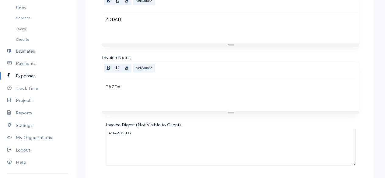
scroll to position [351, 0]
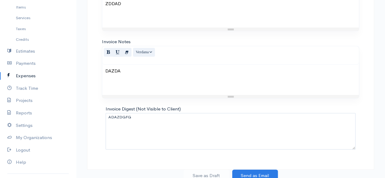
click at [122, 171] on div "Save as Draft Send as Email" at bounding box center [230, 175] width 294 height 12
click at [122, 177] on div "Save as Draft Send as Email" at bounding box center [230, 175] width 294 height 12
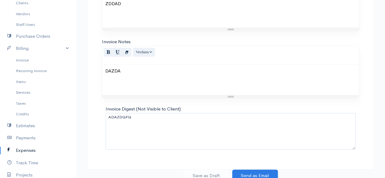
scroll to position [0, 0]
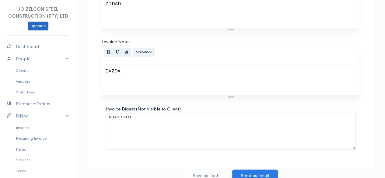
click at [38, 25] on link "Upgrade" at bounding box center [38, 26] width 21 height 9
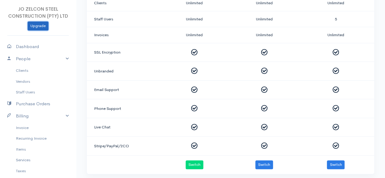
scroll to position [221, 0]
click at [122, 164] on button "Switch" at bounding box center [264, 164] width 18 height 9
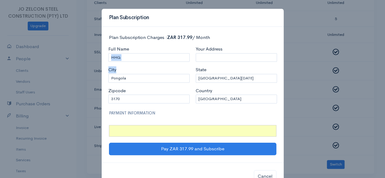
click at [122, 61] on div "Full Name [GEOGRAPHIC_DATA] [GEOGRAPHIC_DATA] Zipcode 3170" at bounding box center [148, 77] width 87 height 62
click at [122, 61] on input "HHG" at bounding box center [148, 57] width 81 height 9
type input "H"
click at [122, 61] on input "Full Name" at bounding box center [148, 57] width 81 height 9
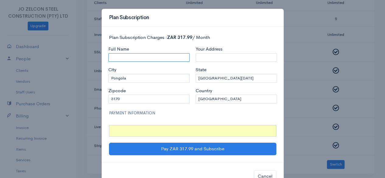
type input "CHIVAS"
type input "Outrup"
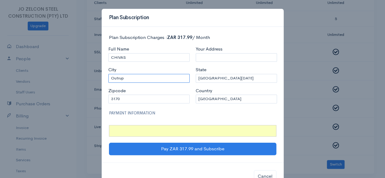
type input "6855"
type input "[STREET_ADDRESS]"
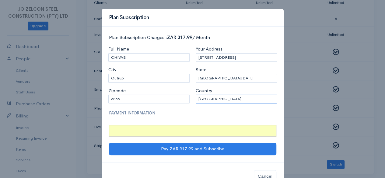
select select "DK"
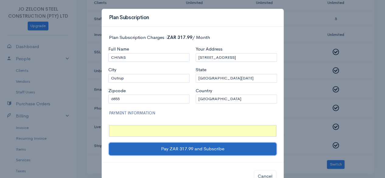
click at [122, 145] on button "Pay ZAR 317.99 and Subscribe" at bounding box center [192, 149] width 167 height 12
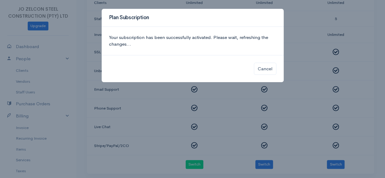
scroll to position [0, 0]
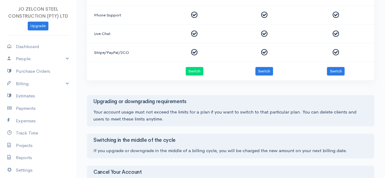
scroll to position [340, 0]
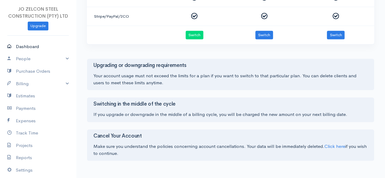
click at [36, 50] on link "Dashboard" at bounding box center [38, 46] width 76 height 12
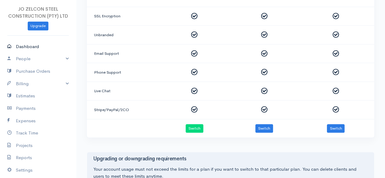
select select "365"
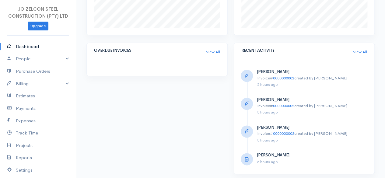
scroll to position [342, 0]
click at [50, 61] on link "People" at bounding box center [38, 59] width 76 height 12
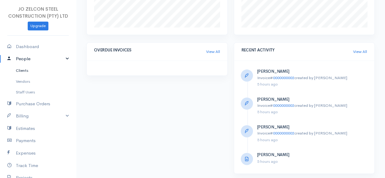
click at [25, 71] on link "Clients" at bounding box center [38, 70] width 76 height 11
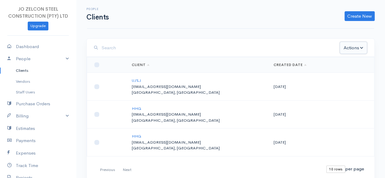
click at [350, 47] on button "Actions" at bounding box center [352, 48] width 27 height 12
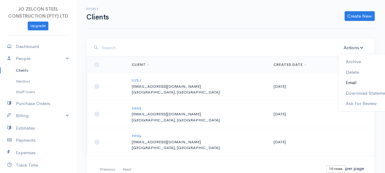
click at [355, 84] on link "Email" at bounding box center [367, 83] width 58 height 11
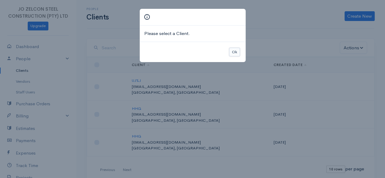
click at [237, 51] on button "Ok" at bounding box center [234, 52] width 11 height 9
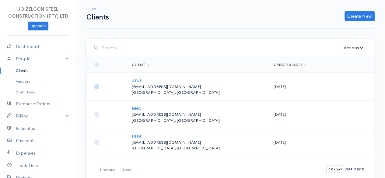
click at [98, 87] on input "checkbox" at bounding box center [96, 86] width 5 height 5
checkbox input "true"
click at [360, 45] on button "Actions" at bounding box center [352, 48] width 27 height 12
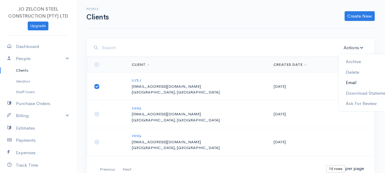
click at [358, 85] on link "Email" at bounding box center [367, 83] width 58 height 11
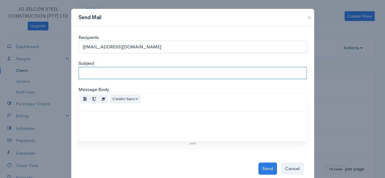
click at [131, 74] on input "Subject" at bounding box center [192, 73] width 228 height 12
type input "CQ"
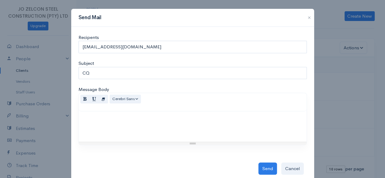
click at [157, 134] on div at bounding box center [192, 126] width 227 height 30
click at [267, 170] on button "Send" at bounding box center [267, 168] width 19 height 12
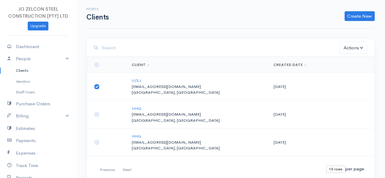
scroll to position [26, 0]
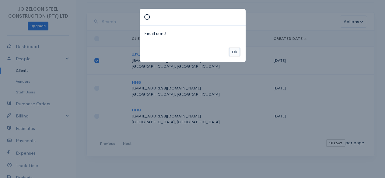
click at [236, 53] on button "Ok" at bounding box center [234, 52] width 11 height 9
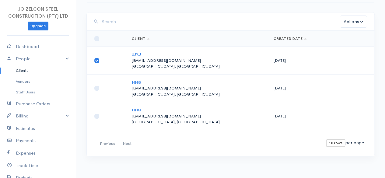
scroll to position [0, 0]
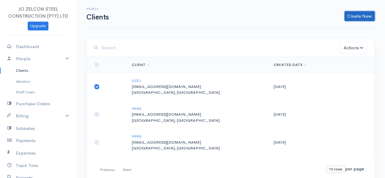
click at [364, 21] on link "Create New" at bounding box center [359, 16] width 30 height 10
click at [339, 31] on link "Client" at bounding box center [350, 28] width 48 height 11
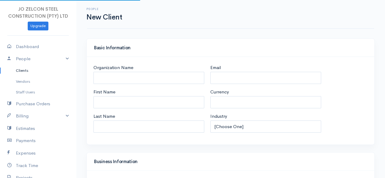
select select "ZAR"
select select "[GEOGRAPHIC_DATA]"
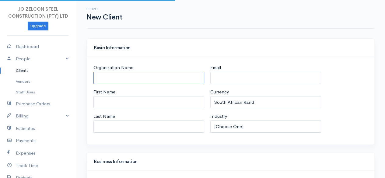
click at [178, 80] on input "Organization Name" at bounding box center [148, 78] width 111 height 12
select select "[GEOGRAPHIC_DATA]"
type input "LK"
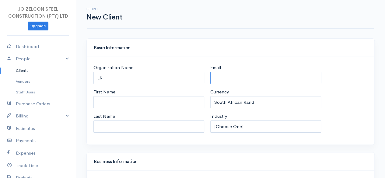
click at [239, 79] on input "Email" at bounding box center [265, 78] width 111 height 12
paste input "[EMAIL_ADDRESS][DOMAIN_NAME]"
type input "[EMAIL_ADDRESS][DOMAIN_NAME]"
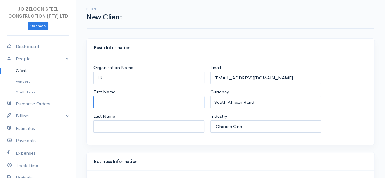
click at [103, 104] on input "First Name" at bounding box center [148, 102] width 111 height 12
type input "CHIVAS"
select select "[GEOGRAPHIC_DATA]"
type input "[STREET_ADDRESS]"
type input "Outrup"
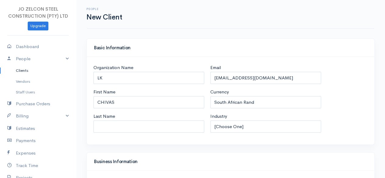
type input "6855"
click at [176, 128] on input "Last Name" at bounding box center [148, 126] width 111 height 12
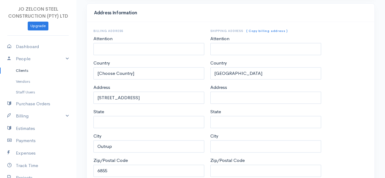
scroll to position [320, 0]
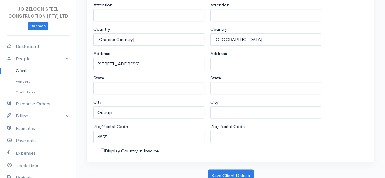
type input "S"
click at [246, 175] on button "Save Client Details" at bounding box center [230, 175] width 46 height 12
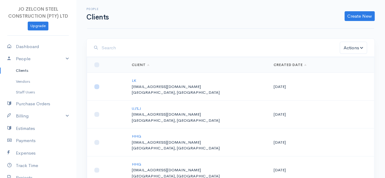
click at [95, 85] on input "checkbox" at bounding box center [96, 86] width 5 height 5
checkbox input "true"
click at [356, 47] on button "Actions" at bounding box center [352, 48] width 27 height 12
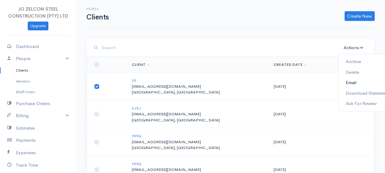
click at [352, 83] on link "Email" at bounding box center [367, 83] width 58 height 11
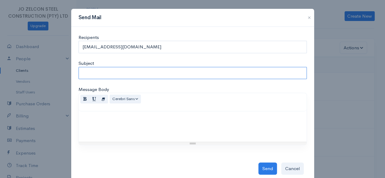
click at [186, 70] on input "Subject" at bounding box center [192, 73] width 228 height 12
type input "KJKH"
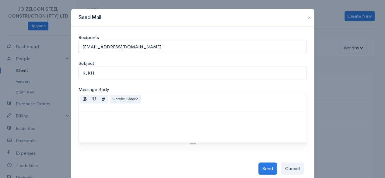
click at [191, 117] on p at bounding box center [192, 117] width 221 height 7
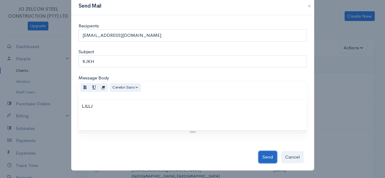
click at [268, 158] on button "Send" at bounding box center [267, 157] width 19 height 12
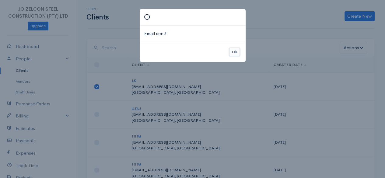
click at [234, 55] on button "Ok" at bounding box center [234, 52] width 11 height 9
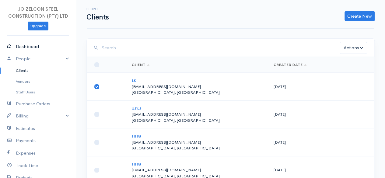
click at [24, 45] on link "Dashboard" at bounding box center [38, 46] width 76 height 12
select select "365"
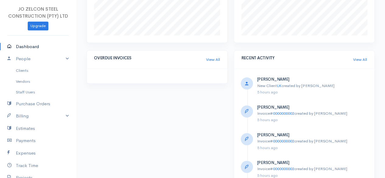
scroll to position [335, 0]
click at [361, 60] on link "View All" at bounding box center [360, 59] width 14 height 6
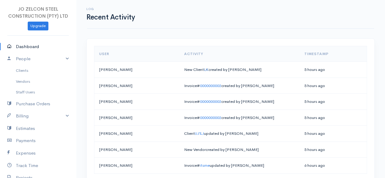
click at [204, 69] on link "LK" at bounding box center [206, 69] width 5 height 5
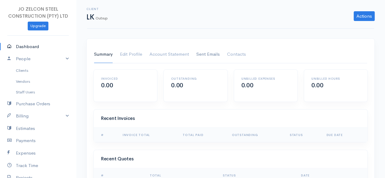
click at [211, 54] on link "Sent Emails" at bounding box center [207, 54] width 23 height 17
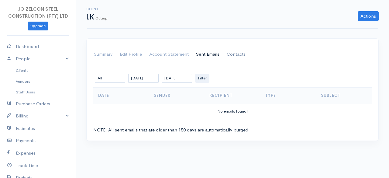
click at [234, 56] on link "Contacts" at bounding box center [236, 54] width 19 height 17
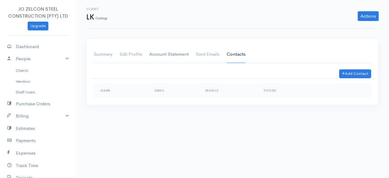
click at [166, 53] on link "Account Statement" at bounding box center [169, 54] width 40 height 17
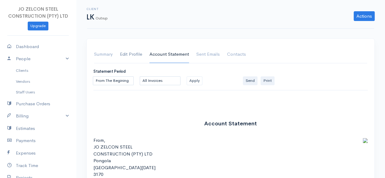
click at [133, 52] on link "Edit Profile" at bounding box center [131, 54] width 22 height 17
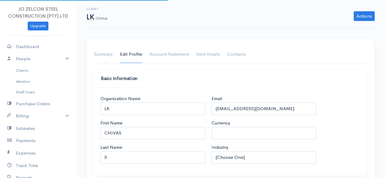
select select "ZAR"
select select "[GEOGRAPHIC_DATA]"
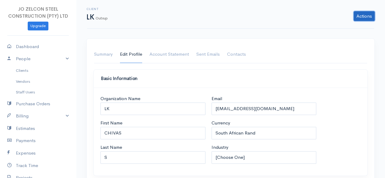
click at [360, 17] on link "Actions" at bounding box center [363, 16] width 21 height 10
click at [108, 52] on link "Summary" at bounding box center [103, 54] width 19 height 17
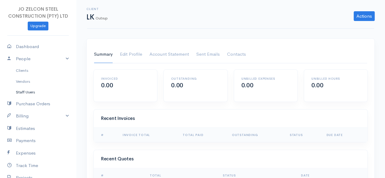
click at [30, 94] on link "Staff Users" at bounding box center [38, 92] width 76 height 11
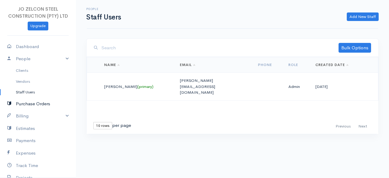
click at [26, 104] on link "Purchase Orders" at bounding box center [38, 104] width 76 height 12
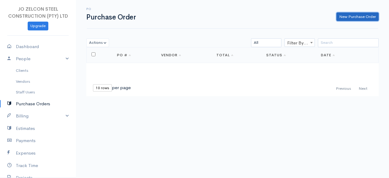
click at [344, 19] on link "New Purchase Order" at bounding box center [358, 16] width 42 height 9
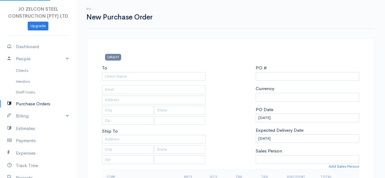
select select "[GEOGRAPHIC_DATA]"
select select "ZAR"
type input "0000000001"
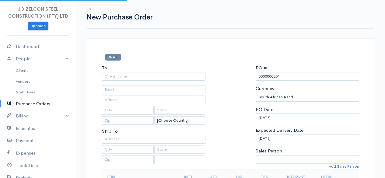
select select "[GEOGRAPHIC_DATA]"
click at [154, 74] on input "To" at bounding box center [153, 76] width 103 height 9
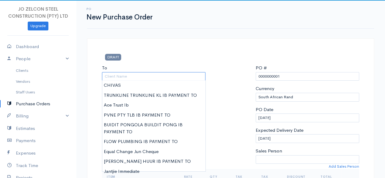
click at [154, 74] on input "To" at bounding box center [153, 76] width 103 height 9
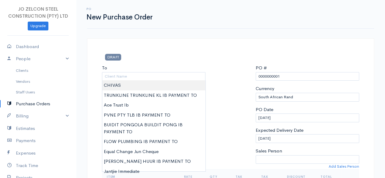
type input "CHIVAS"
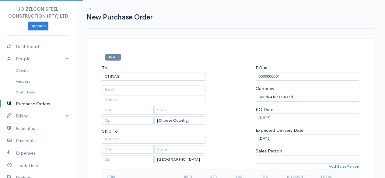
type input "[EMAIL_ADDRESS][DOMAIN_NAME]"
type input "[STREET_ADDRESS]"
type input "Outrup"
type input "6855"
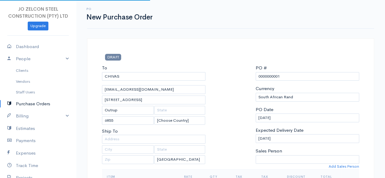
select select "[GEOGRAPHIC_DATA]"
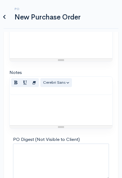
scroll to position [403, 0]
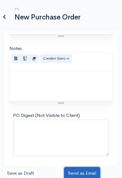
click at [83, 171] on button "Send as Email" at bounding box center [82, 173] width 36 height 12
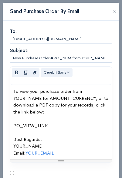
scroll to position [36, 0]
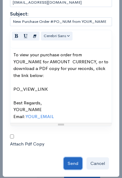
click at [66, 158] on button "Send" at bounding box center [73, 163] width 19 height 12
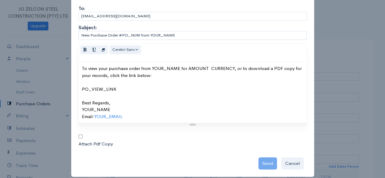
scroll to position [0, 0]
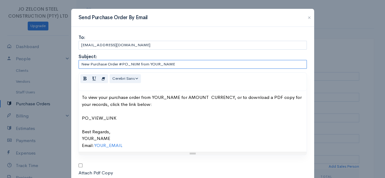
drag, startPoint x: 148, startPoint y: 63, endPoint x: 183, endPoint y: 66, distance: 35.5
click at [183, 66] on input "New Purchase Order #PO_NUM from YOUR_NAME" at bounding box center [192, 64] width 228 height 9
drag, startPoint x: 137, startPoint y: 63, endPoint x: 120, endPoint y: 63, distance: 17.0
click at [120, 63] on input "New Purchase Order #PO_NUM from HY" at bounding box center [192, 64] width 228 height 9
type input "New Purchase Order #0808814 from HY"
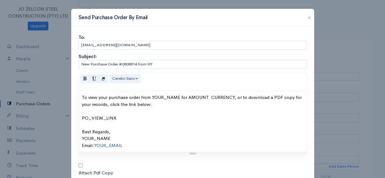
click at [110, 143] on link "YOUR_EMAIL" at bounding box center [108, 145] width 28 height 6
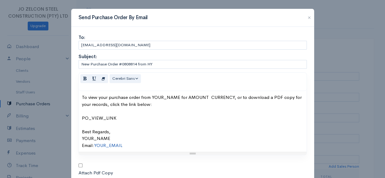
click at [110, 143] on link "YOUR_EMAIL" at bounding box center [108, 145] width 28 height 6
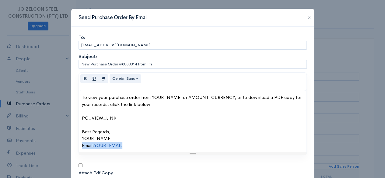
click at [110, 143] on link "YOUR_EMAIL" at bounding box center [108, 145] width 28 height 6
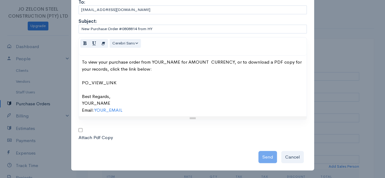
click at [262, 156] on div "Send Cancel" at bounding box center [192, 156] width 228 height 16
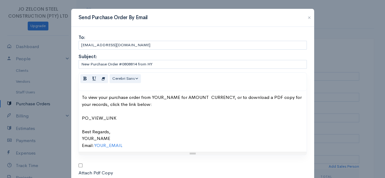
click at [306, 18] on button "button" at bounding box center [309, 17] width 10 height 7
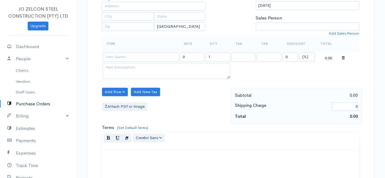
scroll to position [286, 0]
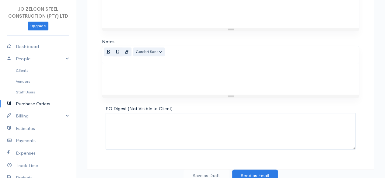
click at [213, 176] on div "Save as Draft Send as Email" at bounding box center [230, 175] width 294 height 12
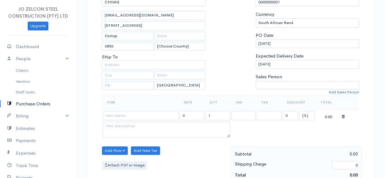
scroll to position [74, 0]
click at [123, 148] on button "Add Row" at bounding box center [115, 150] width 26 height 9
click at [133, 127] on link "Add Item Row" at bounding box center [126, 128] width 48 height 11
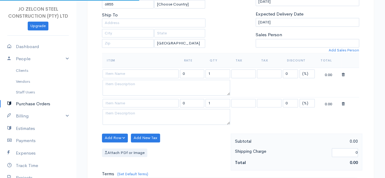
scroll to position [158, 0]
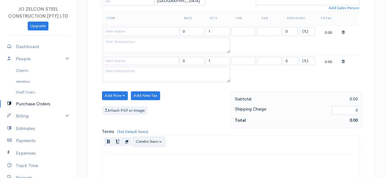
click at [160, 139] on button "Cerebri Sans" at bounding box center [149, 141] width 32 height 9
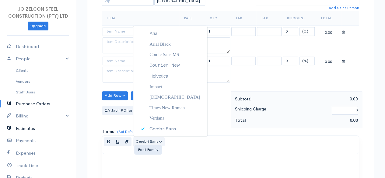
click at [34, 130] on link "Estimates" at bounding box center [38, 128] width 76 height 12
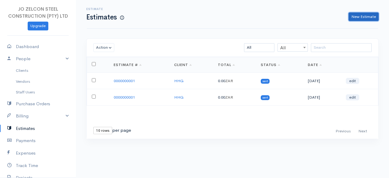
click at [363, 19] on link "New Estimate" at bounding box center [364, 16] width 30 height 9
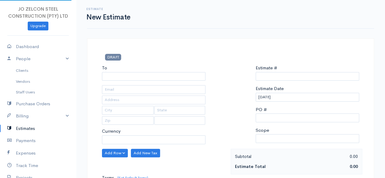
select select "ZAR"
select select "[GEOGRAPHIC_DATA]"
type input "0000000002"
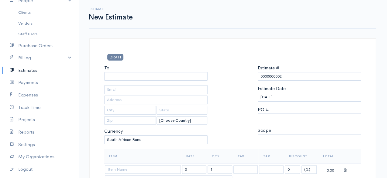
scroll to position [88, 0]
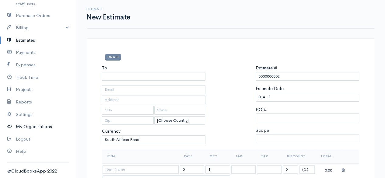
click at [35, 127] on link "My Organizations" at bounding box center [38, 126] width 76 height 12
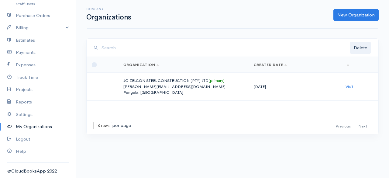
click at [349, 88] on td "Visit" at bounding box center [360, 87] width 38 height 28
click at [349, 88] on link "Visit" at bounding box center [350, 86] width 8 height 5
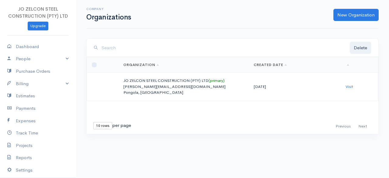
click at [362, 126] on div "First Previous Next Last" at bounding box center [352, 126] width 39 height 9
click at [351, 83] on td "Visit" at bounding box center [360, 87] width 38 height 28
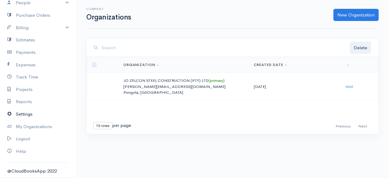
click at [26, 112] on link "Settings" at bounding box center [38, 114] width 76 height 12
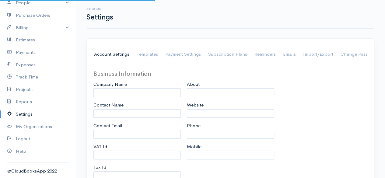
type input "JO ZELCON STEEL CONSTRUCTION (PTY) LTD"
type input "[PERSON_NAME]"
type input "[PERSON_NAME][EMAIL_ADDRESS][DOMAIN_NAME]"
type input "4770282897"
type input "15% VAT"
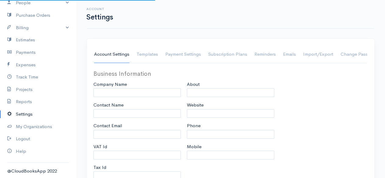
checkbox input "true"
type input "0638966016"
select select
type input "Pongola"
type input "[GEOGRAPHIC_DATA][DATE]"
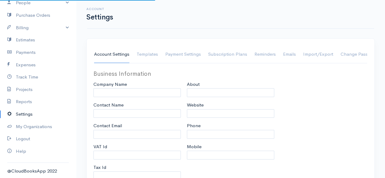
type input "3170"
select select "dd-mm-yyyy"
select select
type input "INVOICE"
type input "1"
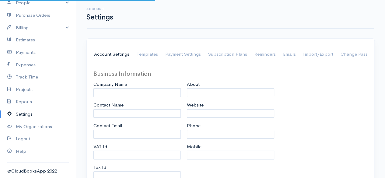
type input "1"
select select "3"
checkbox input "true"
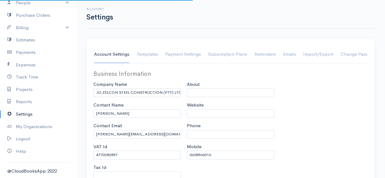
select select "[GEOGRAPHIC_DATA]"
select select "ZAR"
click at [150, 55] on link "Templates" at bounding box center [147, 54] width 21 height 17
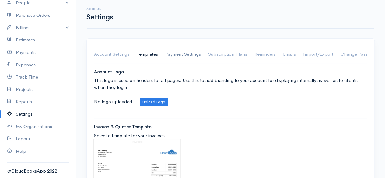
click at [184, 52] on link "Payment Settings" at bounding box center [183, 54] width 36 height 17
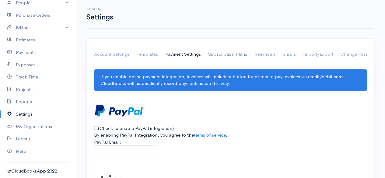
click at [234, 58] on link "Subscription Plans" at bounding box center [227, 54] width 39 height 17
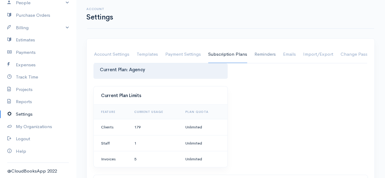
click at [265, 54] on link "Reminders" at bounding box center [264, 54] width 21 height 17
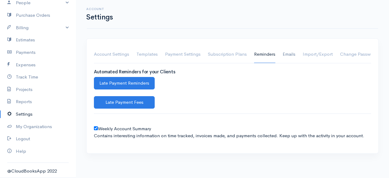
click at [286, 55] on link "Emails" at bounding box center [289, 54] width 13 height 17
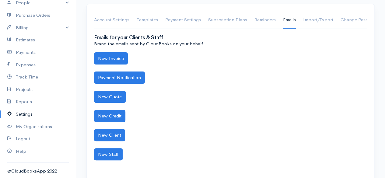
scroll to position [50, 0]
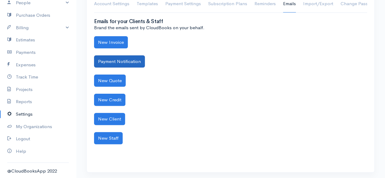
click at [126, 63] on button "Payment Notification" at bounding box center [119, 61] width 51 height 12
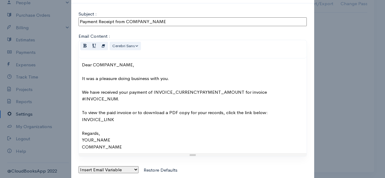
scroll to position [64, 0]
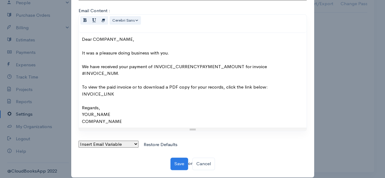
click at [133, 140] on select "Insert Email Variable Invoice Number Invoice Total Payment Amount Currency Comp…" at bounding box center [108, 143] width 60 height 7
click at [140, 142] on link "Restore Defaults" at bounding box center [161, 144] width 42 height 12
click at [207, 159] on link "Cancel" at bounding box center [203, 163] width 22 height 12
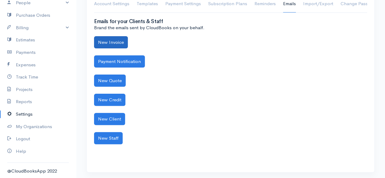
click at [120, 47] on button "New Invoice" at bounding box center [111, 42] width 34 height 12
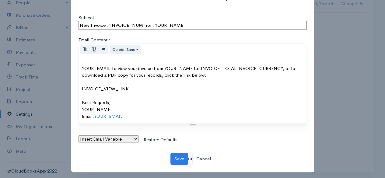
scroll to position [37, 0]
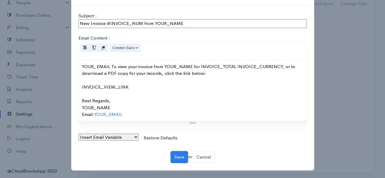
click at [140, 139] on link "Restore Defaults" at bounding box center [161, 138] width 42 height 12
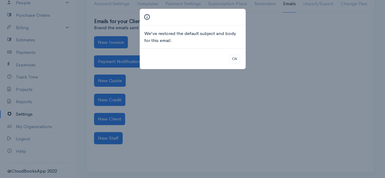
scroll to position [0, 0]
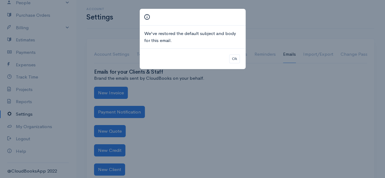
click at [235, 62] on button "Ok" at bounding box center [234, 58] width 11 height 9
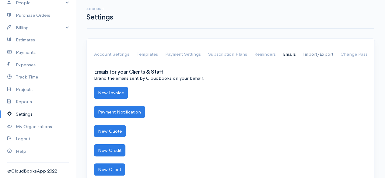
click at [319, 56] on link "Import/Export" at bounding box center [318, 54] width 30 height 17
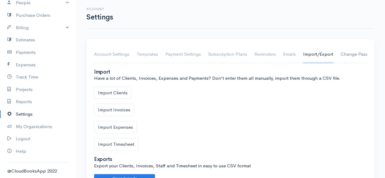
click at [355, 53] on link "Change Password" at bounding box center [359, 54] width 38 height 17
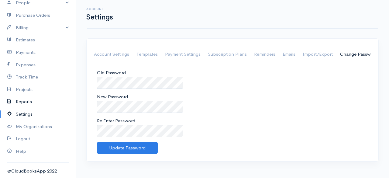
click at [28, 104] on link "Reports" at bounding box center [38, 101] width 76 height 12
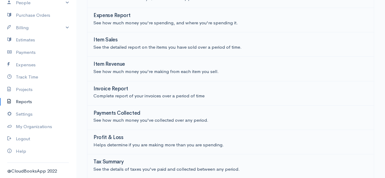
scroll to position [138, 0]
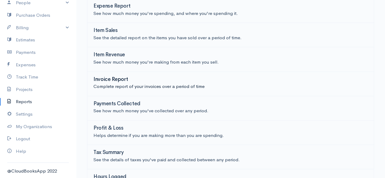
click at [133, 81] on div "Invoice Report" at bounding box center [230, 80] width 274 height 7
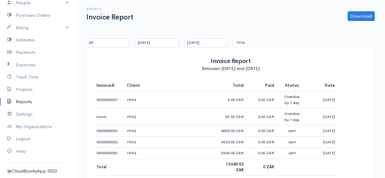
click at [267, 89] on th "Paid" at bounding box center [261, 86] width 30 height 12
click at [105, 111] on td "itsme" at bounding box center [109, 116] width 30 height 17
click at [23, 91] on link "Projects" at bounding box center [38, 89] width 76 height 12
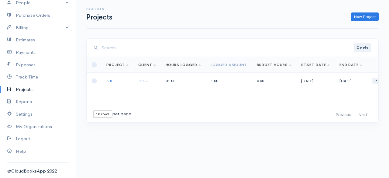
click at [144, 80] on link "HHG" at bounding box center [142, 80] width 9 height 5
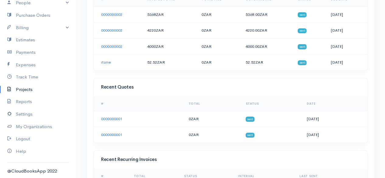
scroll to position [125, 0]
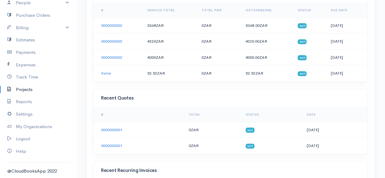
click at [116, 129] on link "0000000001" at bounding box center [111, 129] width 21 height 5
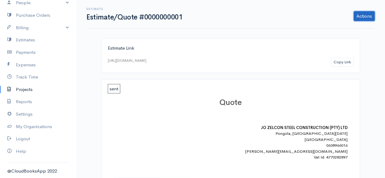
click at [363, 19] on link "Actions" at bounding box center [363, 16] width 21 height 10
click at [344, 40] on link "Send" at bounding box center [348, 39] width 54 height 11
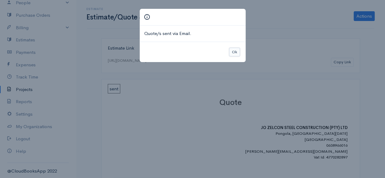
click at [234, 52] on button "Ok" at bounding box center [234, 52] width 11 height 9
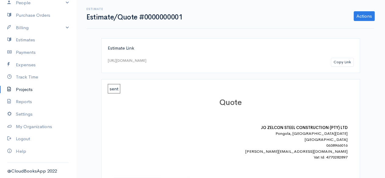
click at [109, 88] on span "sent" at bounding box center [114, 88] width 12 height 9
click at [26, 74] on link "Track Time" at bounding box center [38, 77] width 76 height 12
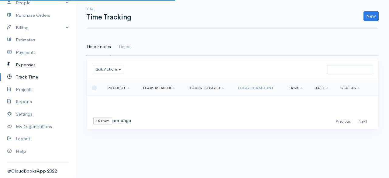
click at [27, 64] on link "Expenses" at bounding box center [38, 65] width 76 height 12
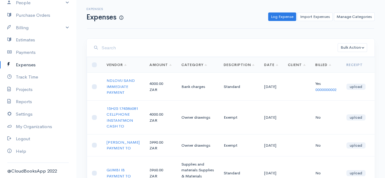
scroll to position [0, 12]
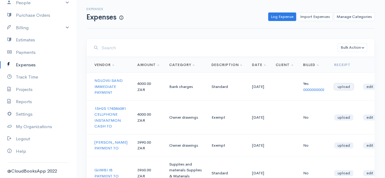
click at [337, 87] on link "upload" at bounding box center [343, 87] width 19 height 6
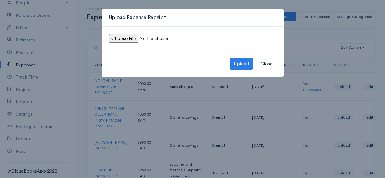
click at [268, 60] on button "Close" at bounding box center [266, 63] width 20 height 12
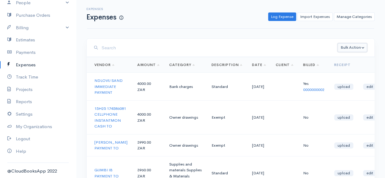
click at [357, 45] on button "Bulk Action" at bounding box center [351, 47] width 29 height 9
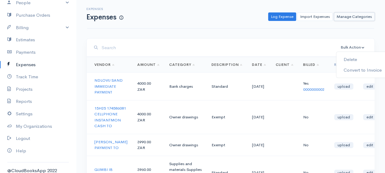
click at [352, 18] on link "Manage Categories" at bounding box center [354, 16] width 41 height 9
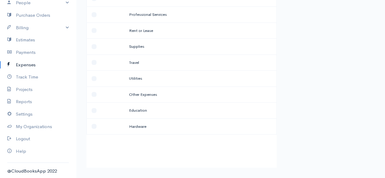
scroll to position [191, 0]
click at [96, 110] on td at bounding box center [105, 110] width 37 height 16
click at [95, 109] on td at bounding box center [105, 110] width 37 height 16
click at [98, 106] on td at bounding box center [105, 110] width 37 height 16
click at [141, 110] on td "Education" at bounding box center [187, 110] width 127 height 16
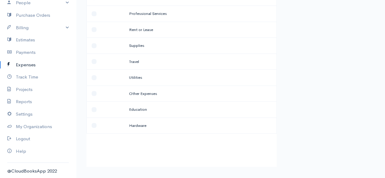
click at [95, 91] on td at bounding box center [105, 93] width 37 height 16
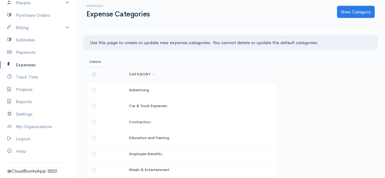
scroll to position [0, 0]
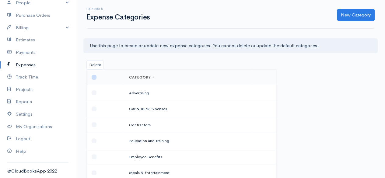
click at [94, 77] on input "checkbox" at bounding box center [94, 77] width 5 height 5
checkbox input "true"
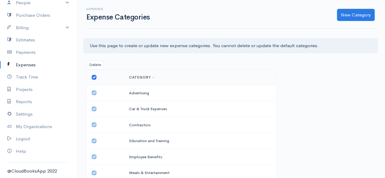
checkbox input "true"
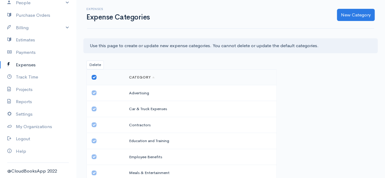
checkbox input "true"
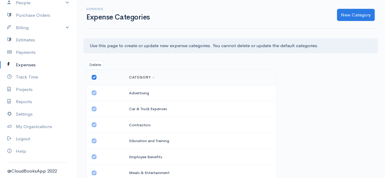
checkbox input "true"
click at [363, 16] on button "New Category" at bounding box center [356, 15] width 38 height 12
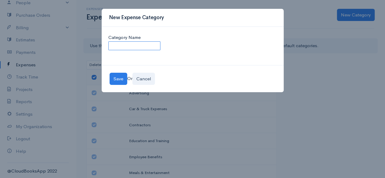
click at [141, 43] on input "Category Name" at bounding box center [134, 45] width 52 height 9
type input ".H"
click at [119, 78] on button "Save" at bounding box center [118, 79] width 18 height 12
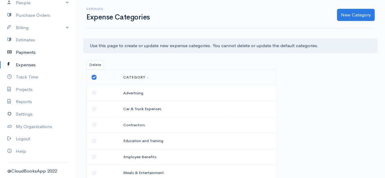
click at [19, 54] on link "Payments" at bounding box center [38, 52] width 76 height 12
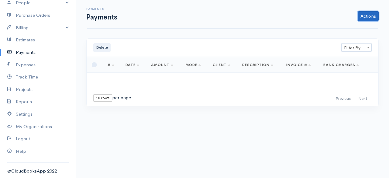
click at [372, 15] on link "Actions" at bounding box center [368, 16] width 21 height 10
click at [22, 37] on link "Estimates" at bounding box center [38, 40] width 76 height 12
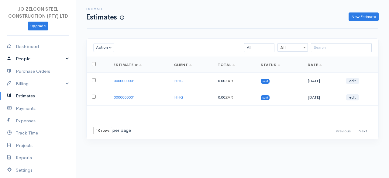
click at [36, 61] on link "People" at bounding box center [38, 59] width 76 height 12
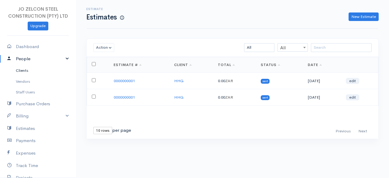
click at [27, 71] on link "Clients" at bounding box center [38, 70] width 76 height 11
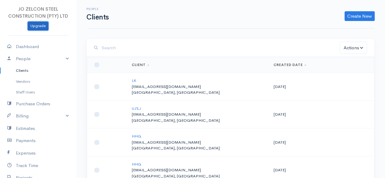
click at [38, 24] on link "Upgrade" at bounding box center [38, 26] width 21 height 9
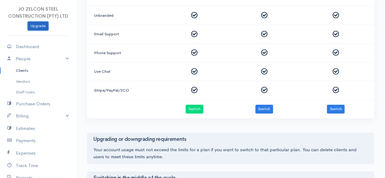
scroll to position [278, 0]
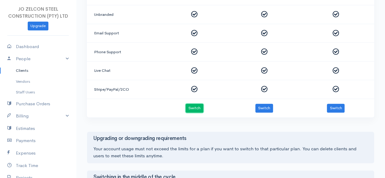
click at [196, 104] on button "Switch" at bounding box center [194, 108] width 18 height 9
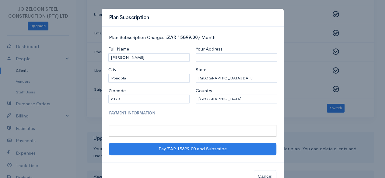
click at [169, 124] on div at bounding box center [192, 127] width 167 height 19
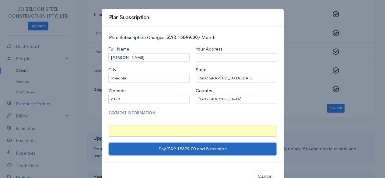
click at [178, 149] on button "Pay ZAR 15899.00 and Subscribe" at bounding box center [192, 149] width 167 height 12
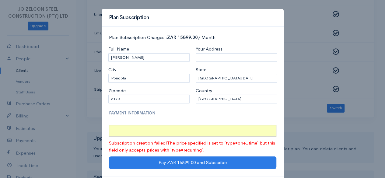
scroll to position [32, 0]
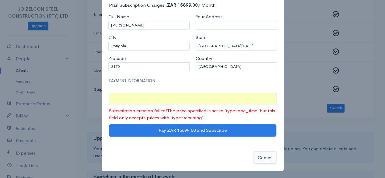
click at [265, 155] on button "Cancel" at bounding box center [265, 157] width 22 height 12
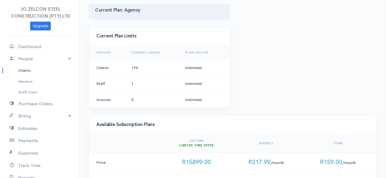
scroll to position [0, 0]
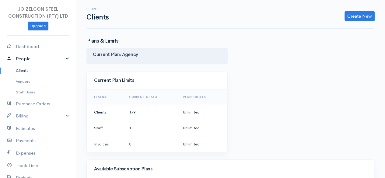
click at [60, 58] on link "People" at bounding box center [38, 59] width 76 height 12
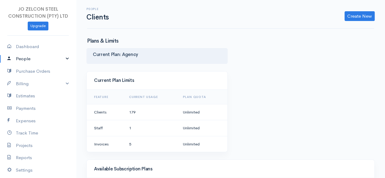
click at [60, 58] on link "People" at bounding box center [38, 59] width 76 height 12
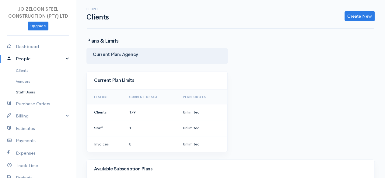
click at [26, 93] on link "Staff Users" at bounding box center [38, 92] width 76 height 11
